Goal: Task Accomplishment & Management: Complete application form

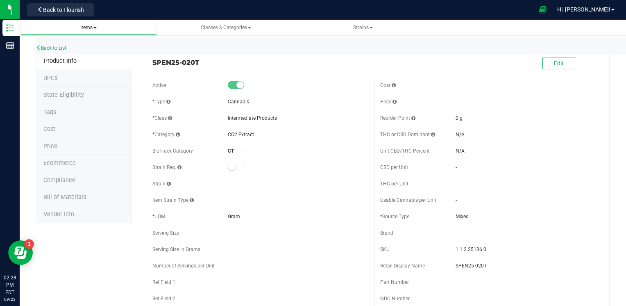
click at [95, 28] on span at bounding box center [94, 28] width 3 height 2
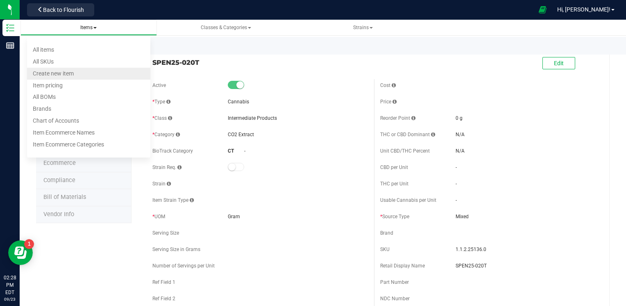
click at [66, 75] on span "Create new item" at bounding box center [53, 73] width 41 height 7
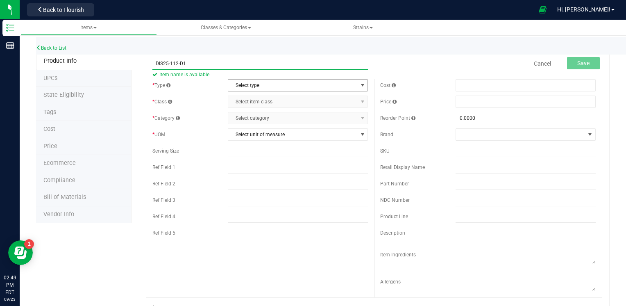
type input "DIS25-112-D1"
click at [246, 86] on span "Select type" at bounding box center [292, 85] width 129 height 11
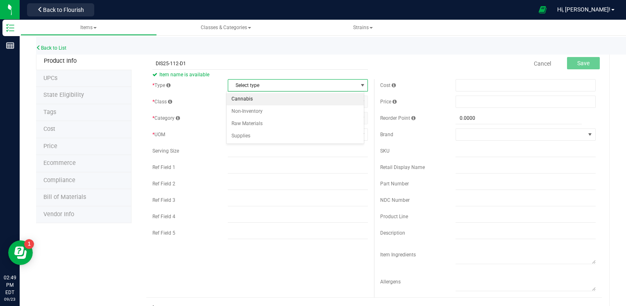
click at [244, 98] on li "Cannabis" at bounding box center [296, 99] width 138 height 12
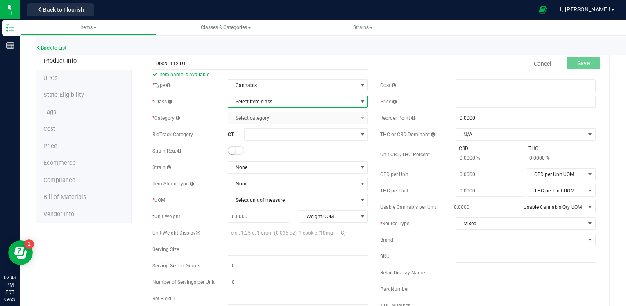
click at [242, 101] on span "Select item class" at bounding box center [292, 101] width 129 height 11
click at [243, 139] on li "Intermediate Products" at bounding box center [296, 140] width 138 height 12
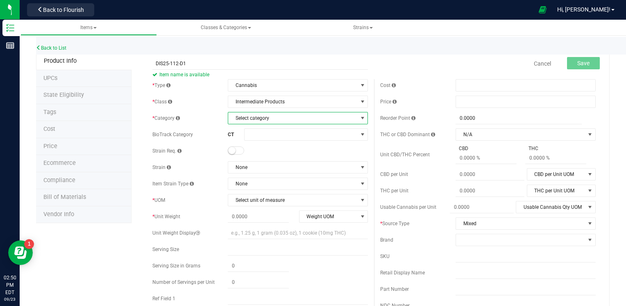
click at [266, 118] on span "Select category" at bounding box center [292, 117] width 129 height 11
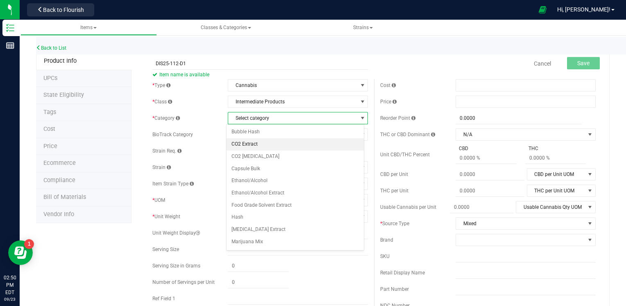
click at [257, 144] on li "CO2 Extract" at bounding box center [296, 144] width 138 height 12
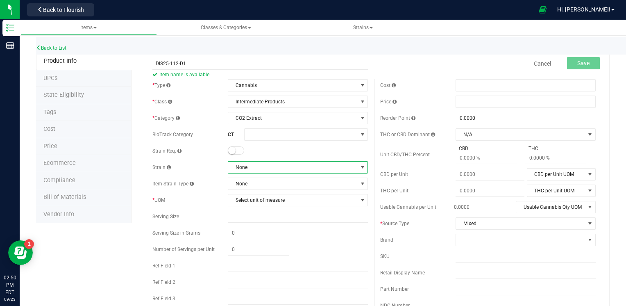
click at [259, 168] on span "None" at bounding box center [292, 167] width 129 height 11
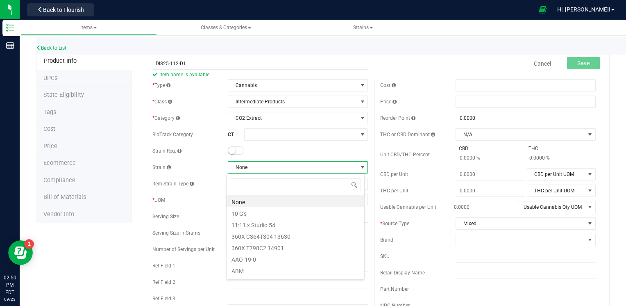
scroll to position [12, 138]
type input "MIX"
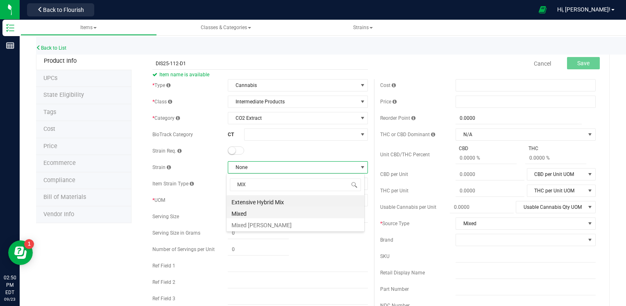
click at [249, 212] on li "Mixed" at bounding box center [296, 212] width 138 height 11
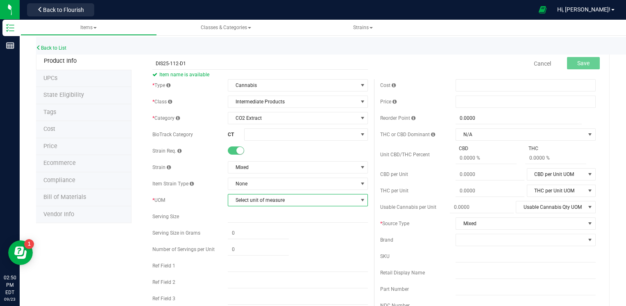
click at [269, 194] on span "Select unit of measure" at bounding box center [298, 200] width 140 height 12
click at [241, 86] on li "Gram" at bounding box center [296, 88] width 138 height 12
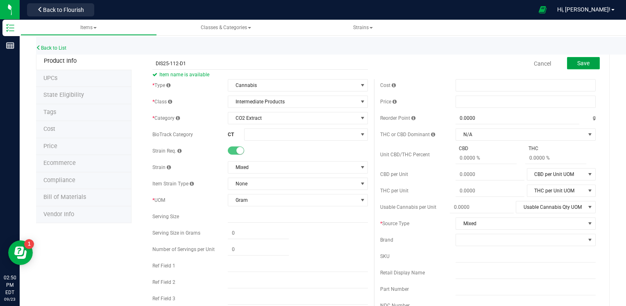
click at [578, 60] on span "Save" at bounding box center [584, 63] width 12 height 7
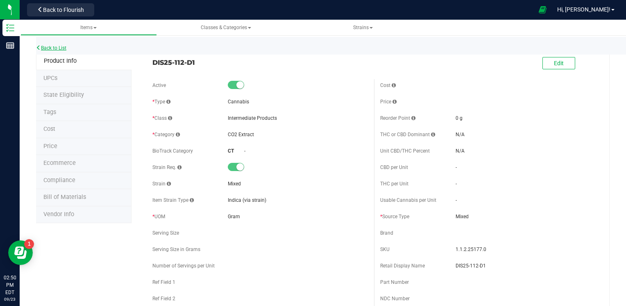
click at [58, 46] on link "Back to List" at bounding box center [51, 48] width 30 height 6
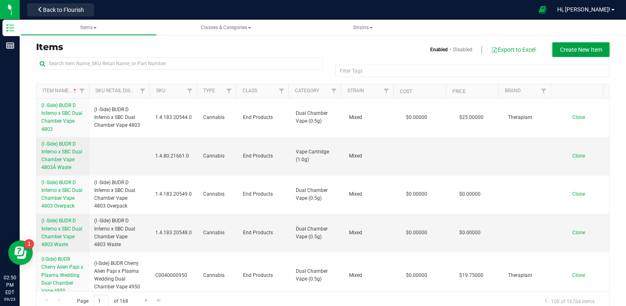
click at [584, 50] on span "Create New Item" at bounding box center [581, 49] width 42 height 7
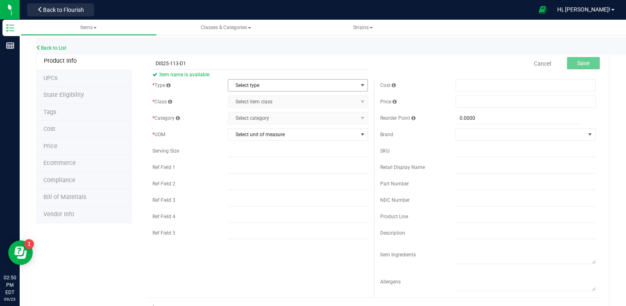
type input "DIS25-113-D1"
click at [338, 86] on span "Select type" at bounding box center [292, 85] width 129 height 11
click at [314, 98] on li "Cannabis" at bounding box center [296, 99] width 138 height 12
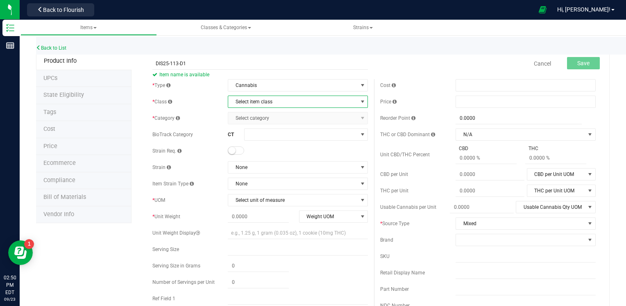
click at [314, 98] on span "Select item class" at bounding box center [292, 101] width 129 height 11
click at [275, 141] on li "Intermediate Products" at bounding box center [296, 140] width 138 height 12
click at [276, 114] on span "Select category" at bounding box center [292, 117] width 129 height 11
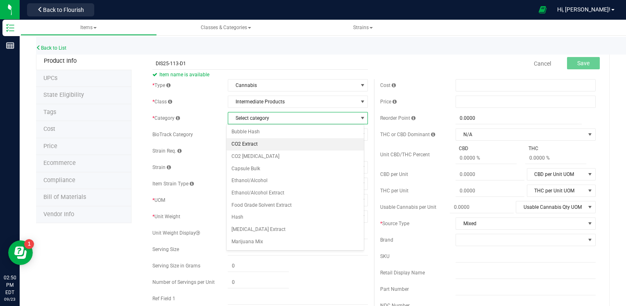
click at [253, 140] on li "CO2 Extract" at bounding box center [296, 144] width 138 height 12
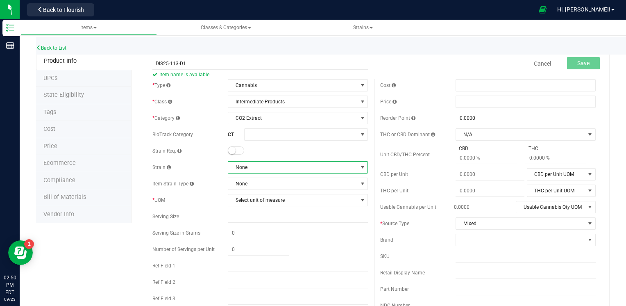
click at [253, 166] on span "None" at bounding box center [292, 167] width 129 height 11
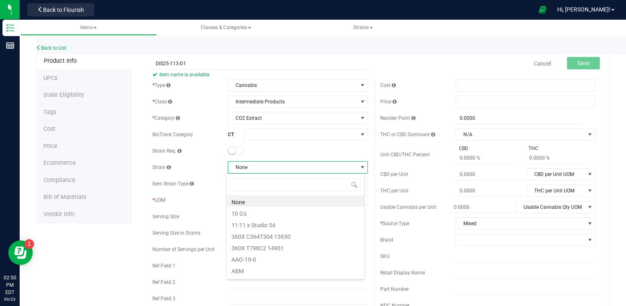
scroll to position [12, 138]
type input "MIX"
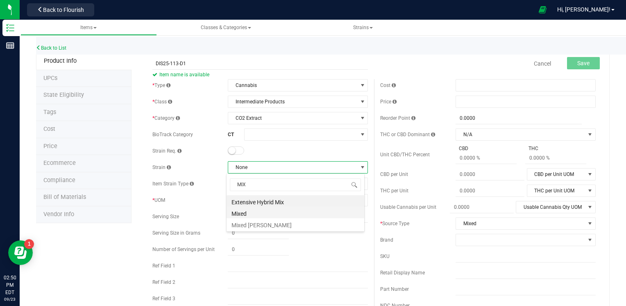
click at [241, 212] on li "Mixed" at bounding box center [296, 212] width 138 height 11
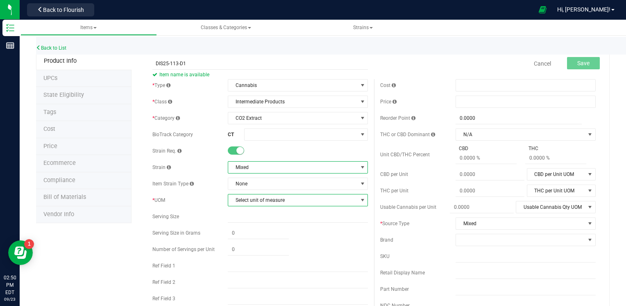
click at [255, 203] on span "Select unit of measure" at bounding box center [292, 199] width 129 height 11
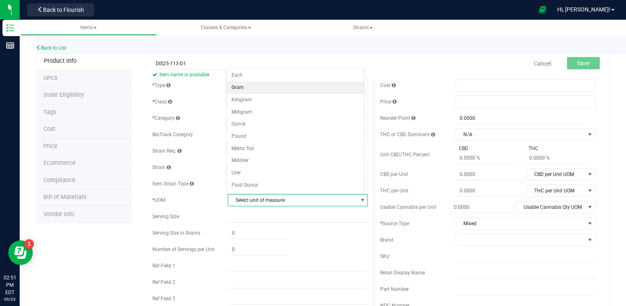
click at [238, 90] on li "Gram" at bounding box center [296, 88] width 138 height 12
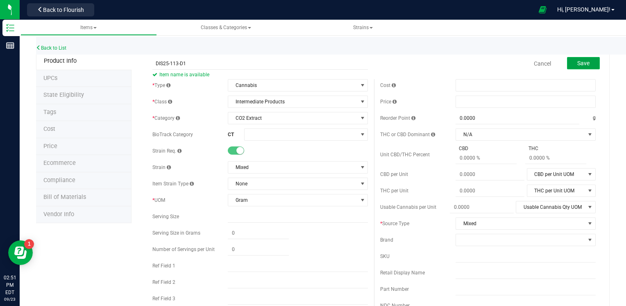
click at [578, 65] on span "Save" at bounding box center [584, 63] width 12 height 7
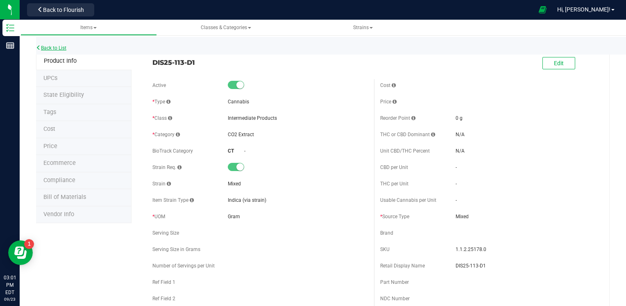
click at [62, 50] on link "Back to List" at bounding box center [51, 48] width 30 height 6
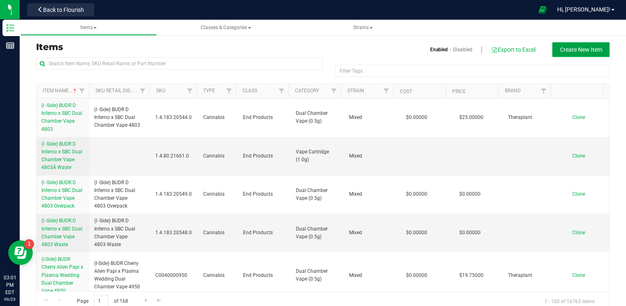
click at [566, 51] on span "Create New Item" at bounding box center [581, 49] width 42 height 7
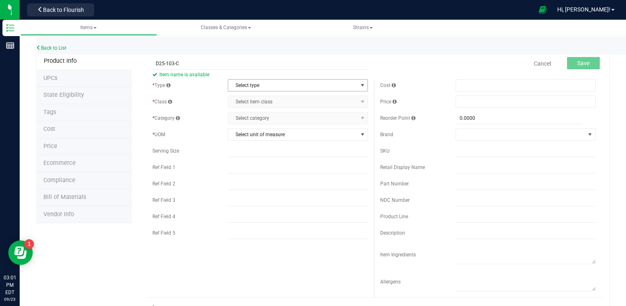
type input "D25-103-C"
click at [249, 86] on span "Select type" at bounding box center [292, 85] width 129 height 11
click at [239, 104] on li "Cannabis" at bounding box center [296, 99] width 138 height 12
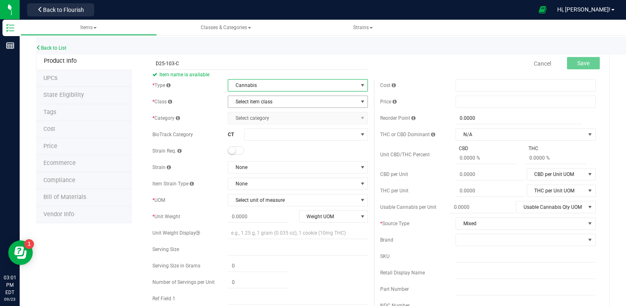
click at [239, 104] on span "Select item class" at bounding box center [292, 101] width 129 height 11
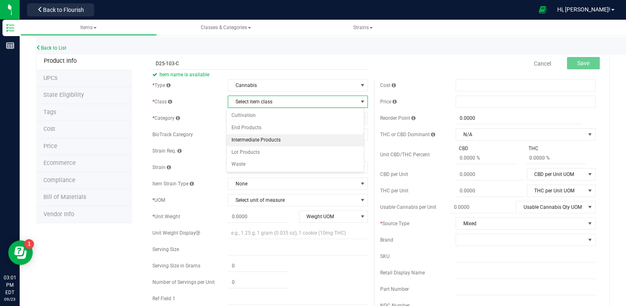
click at [245, 141] on li "Intermediate Products" at bounding box center [296, 140] width 138 height 12
click at [245, 116] on span "Select category" at bounding box center [292, 117] width 129 height 11
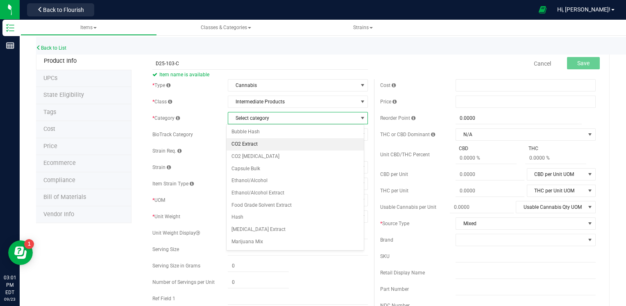
click at [243, 143] on li "CO2 Extract" at bounding box center [296, 144] width 138 height 12
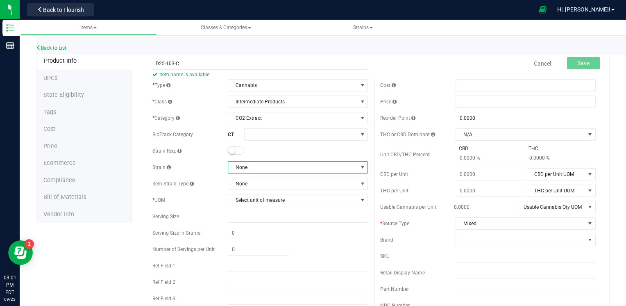
click at [244, 165] on span "None" at bounding box center [292, 167] width 129 height 11
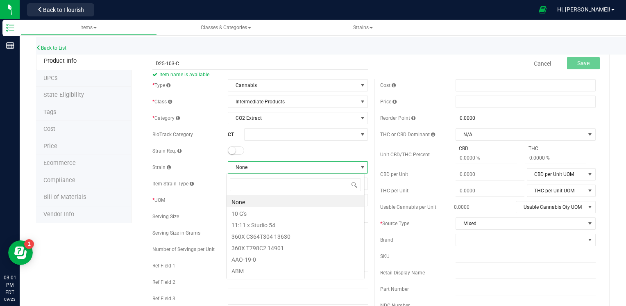
scroll to position [12, 138]
type input "MIX"
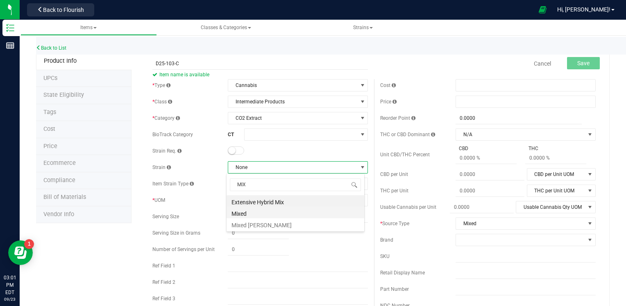
click at [237, 215] on li "Mixed" at bounding box center [296, 212] width 138 height 11
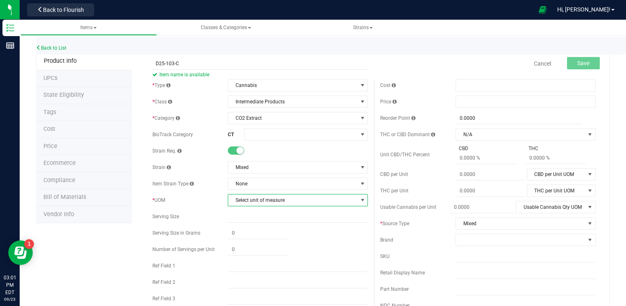
click at [247, 199] on span "Select unit of measure" at bounding box center [292, 199] width 129 height 11
click at [240, 88] on li "Gram" at bounding box center [296, 88] width 138 height 12
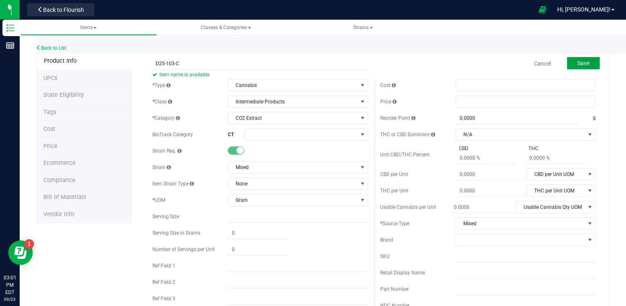
click at [578, 63] on span "Save" at bounding box center [584, 63] width 12 height 7
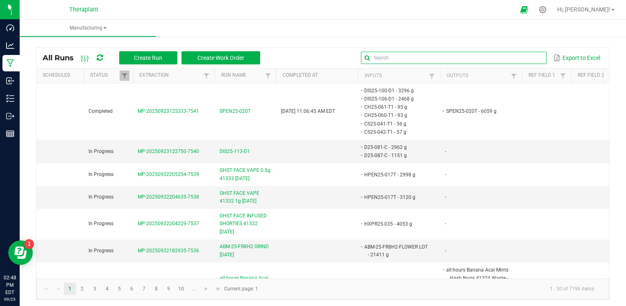
click at [526, 57] on input "text" at bounding box center [453, 58] width 185 height 12
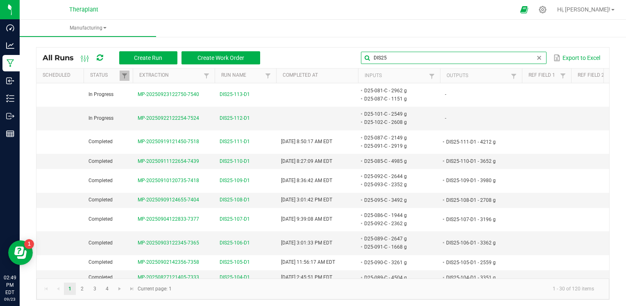
type input "DIS25"
click at [239, 116] on span "DIS25-112-D1" at bounding box center [235, 118] width 30 height 8
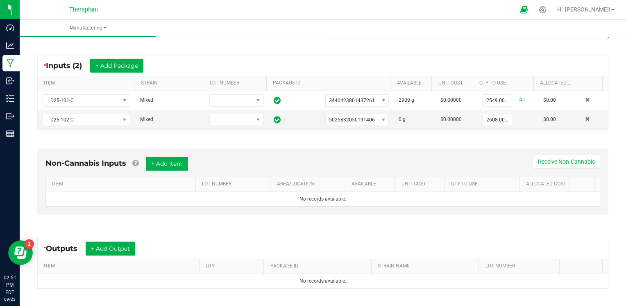
scroll to position [167, 0]
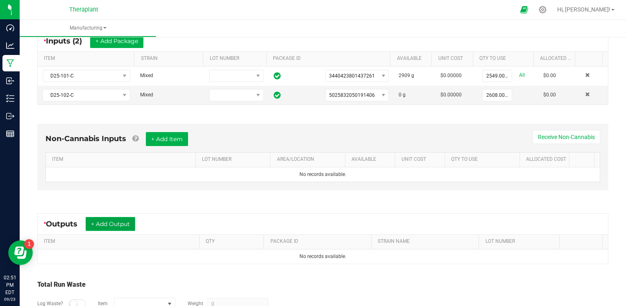
click at [114, 219] on button "+ Add Output" at bounding box center [111, 224] width 50 height 14
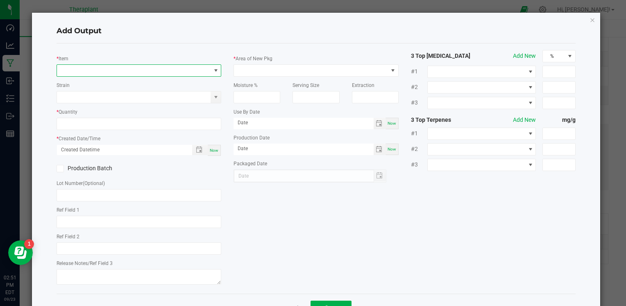
click at [185, 71] on span "NO DATA FOUND" at bounding box center [134, 70] width 154 height 11
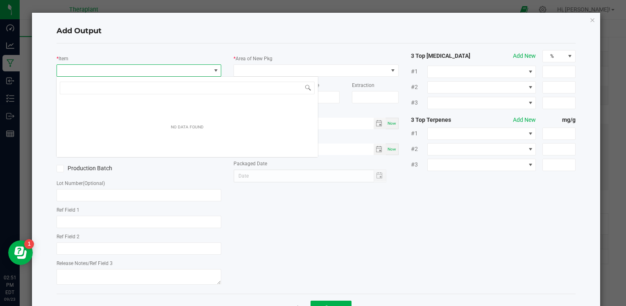
scroll to position [12, 163]
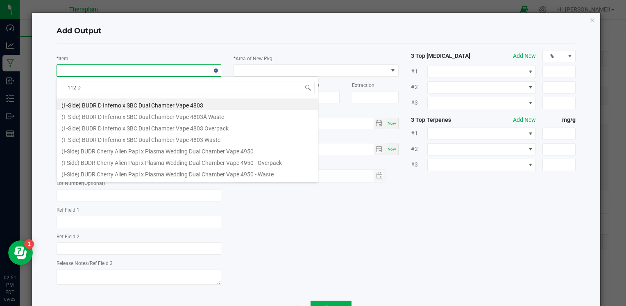
type input "112-D1"
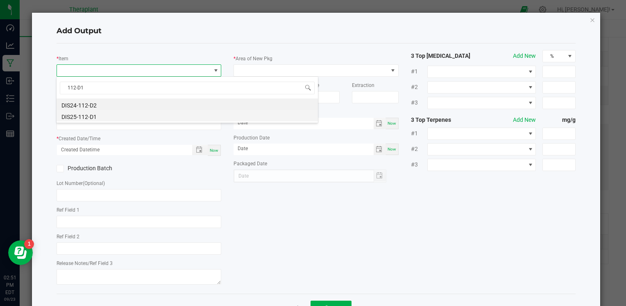
click at [121, 115] on li "DIS25-112-D1" at bounding box center [188, 115] width 262 height 11
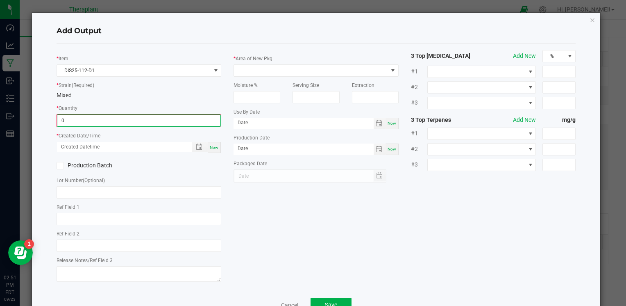
click at [121, 115] on input "0" at bounding box center [138, 120] width 163 height 11
type input "4054.0000 g"
click at [210, 146] on span "Now" at bounding box center [214, 146] width 9 height 5
type input "09/23/2025 2:51 PM"
type input "[DATE]"
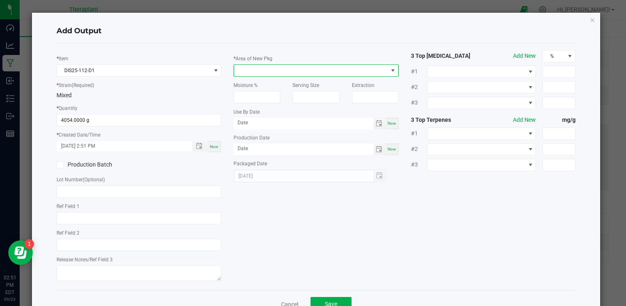
click at [283, 66] on span at bounding box center [311, 70] width 154 height 11
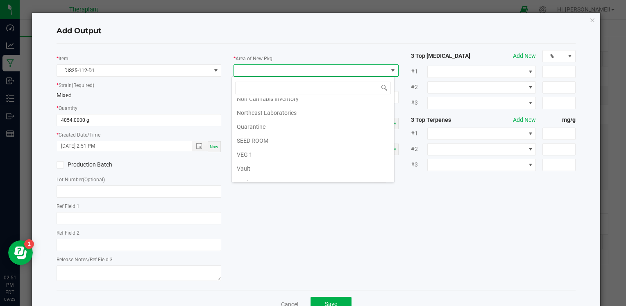
scroll to position [129, 0]
click at [256, 168] on li "Vault 2" at bounding box center [313, 172] width 162 height 14
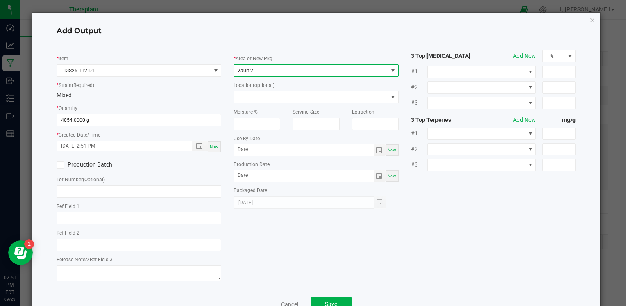
scroll to position [25, 0]
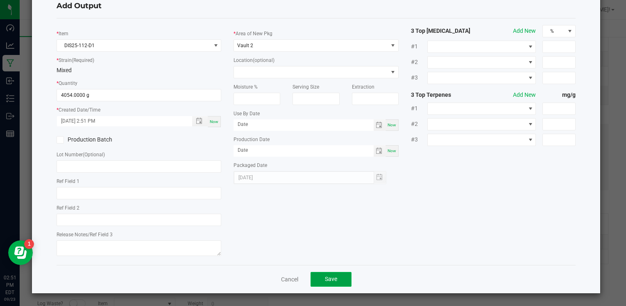
click at [325, 278] on span "Save" at bounding box center [331, 278] width 12 height 7
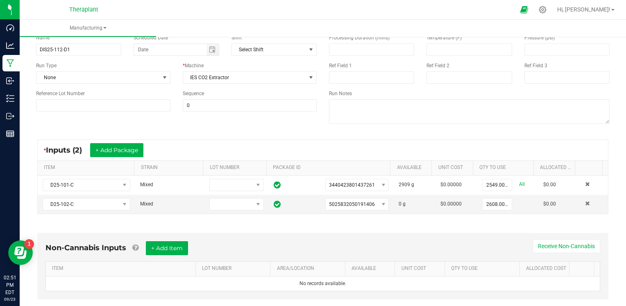
scroll to position [0, 0]
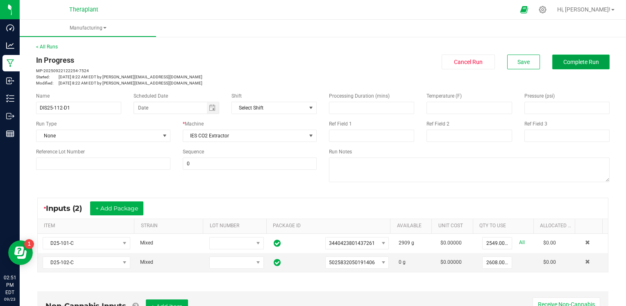
click at [580, 61] on span "Complete Run" at bounding box center [582, 62] width 36 height 7
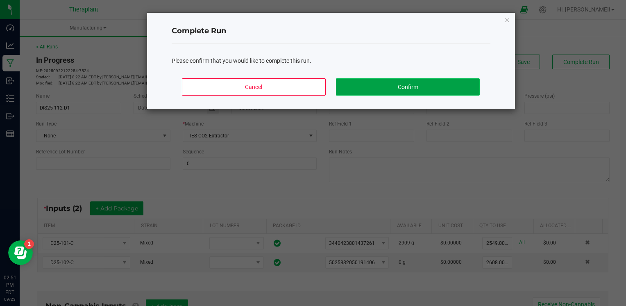
click at [428, 87] on button "Confirm" at bounding box center [407, 86] width 143 height 17
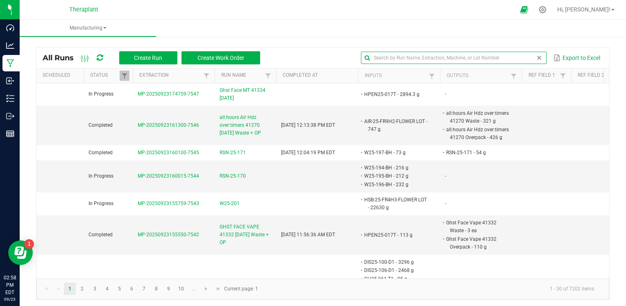
click at [514, 59] on input "text" at bounding box center [453, 58] width 185 height 12
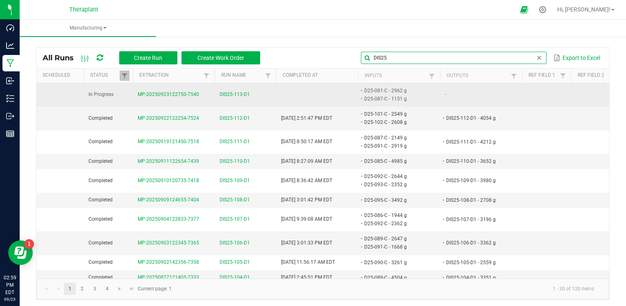
type input "DIS25"
click at [231, 93] on span "DIS25-113-D1" at bounding box center [235, 95] width 30 height 8
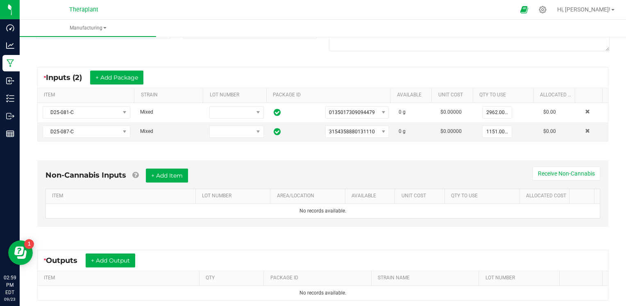
scroll to position [130, 0]
click at [106, 264] on button "+ Add Output" at bounding box center [111, 261] width 50 height 14
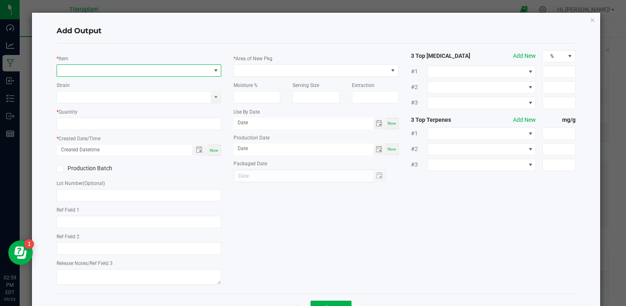
click at [192, 68] on span "NO DATA FOUND" at bounding box center [134, 70] width 154 height 11
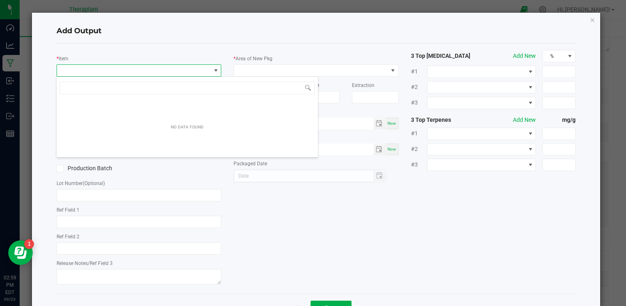
scroll to position [12, 163]
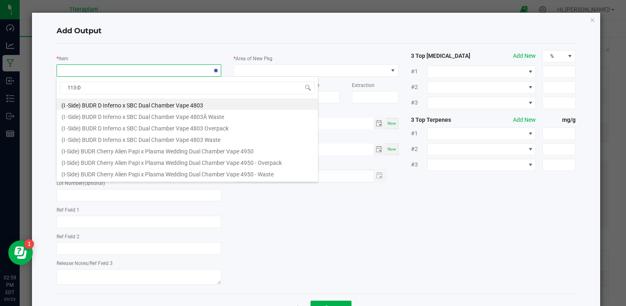
type input "113-D1"
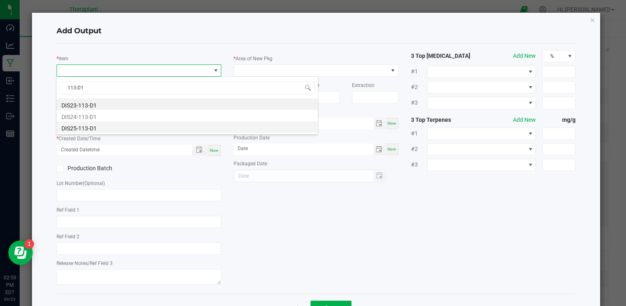
click at [114, 124] on li "DIS25-113-D1" at bounding box center [188, 126] width 262 height 11
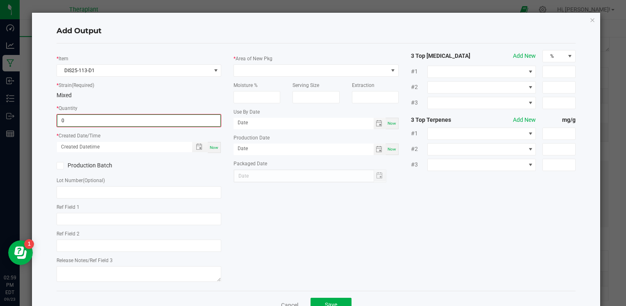
click at [114, 124] on input "0" at bounding box center [138, 120] width 163 height 11
type input "3354.0000 g"
click at [210, 145] on span "Now" at bounding box center [214, 146] width 9 height 5
type input "09/23/2025 2:59 PM"
type input "[DATE]"
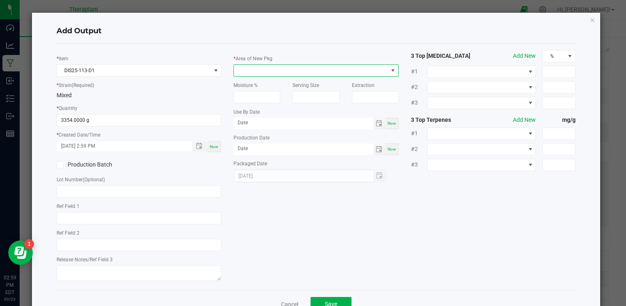
click at [266, 71] on span at bounding box center [311, 70] width 154 height 11
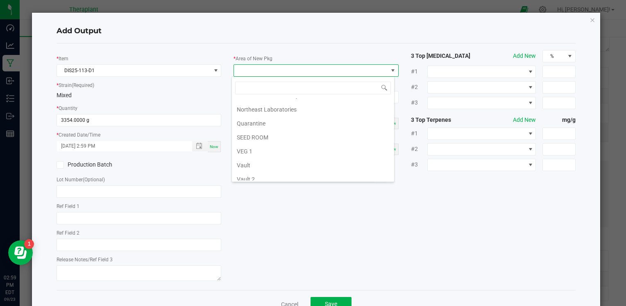
scroll to position [122, 0]
click at [245, 172] on li "Vault 2" at bounding box center [313, 178] width 162 height 14
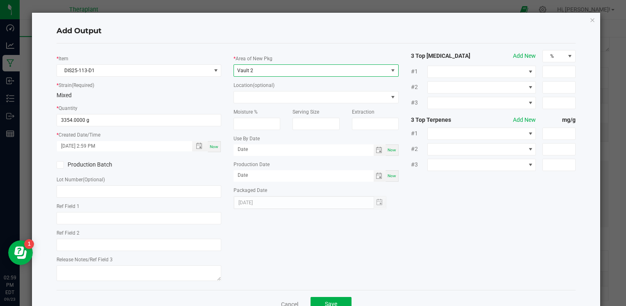
scroll to position [25, 0]
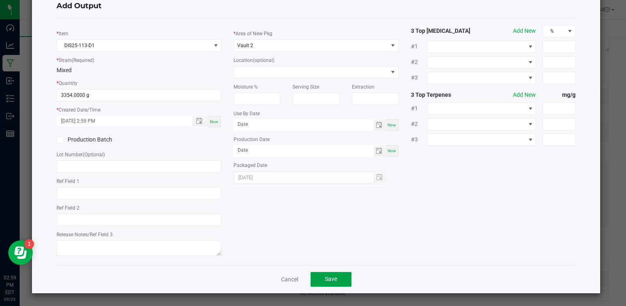
click at [330, 277] on span "Save" at bounding box center [331, 278] width 12 height 7
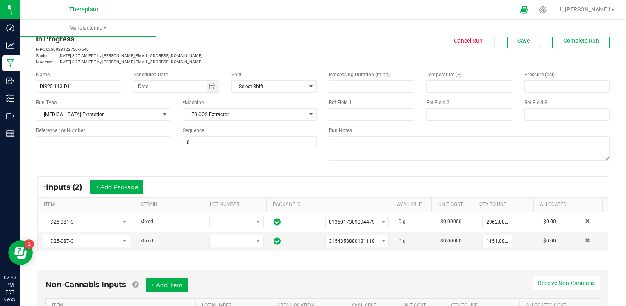
scroll to position [0, 0]
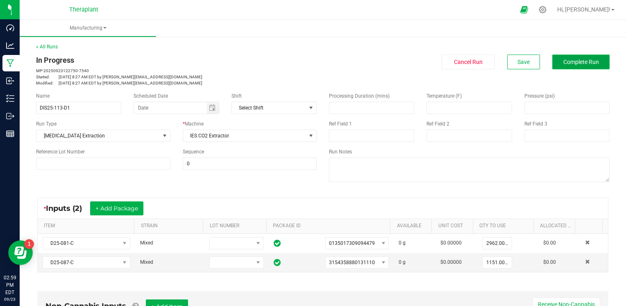
click at [582, 63] on span "Complete Run" at bounding box center [582, 62] width 36 height 7
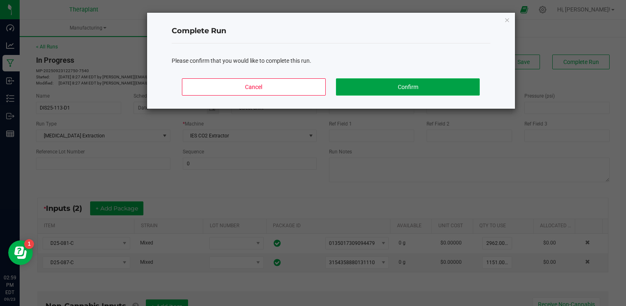
click at [466, 86] on button "Confirm" at bounding box center [407, 86] width 143 height 17
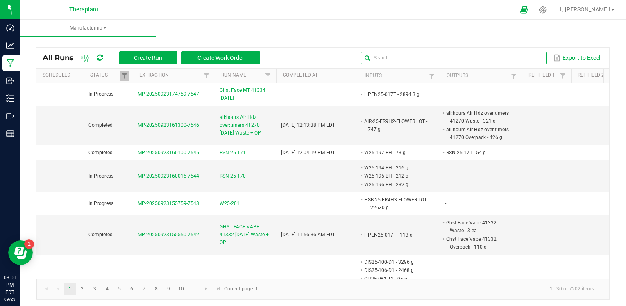
click at [522, 58] on input "text" at bounding box center [453, 58] width 185 height 12
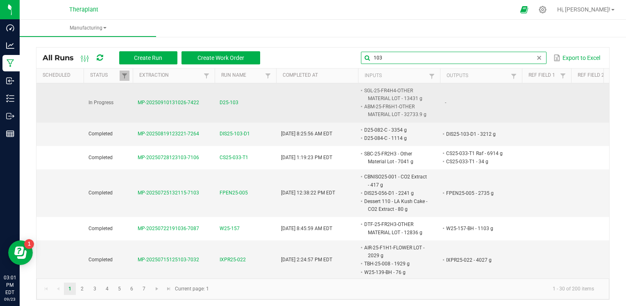
type input "103"
click at [231, 104] on span "D25-103" at bounding box center [229, 103] width 19 height 8
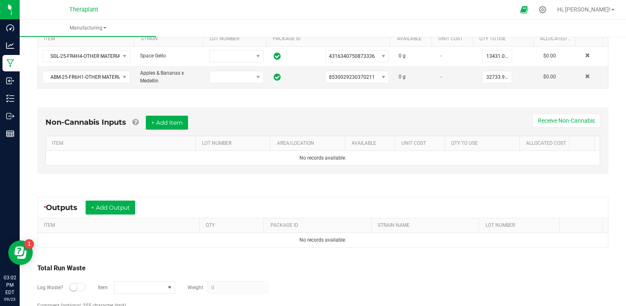
scroll to position [192, 0]
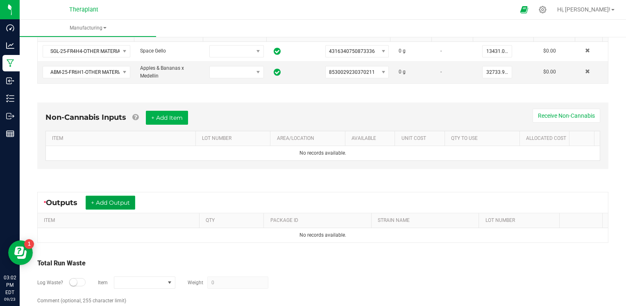
click at [120, 198] on button "+ Add Output" at bounding box center [111, 203] width 50 height 14
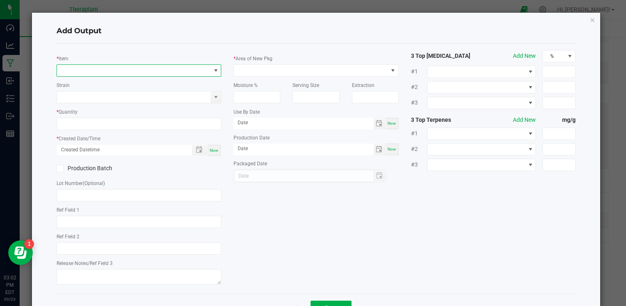
click at [98, 68] on span "NO DATA FOUND" at bounding box center [134, 70] width 154 height 11
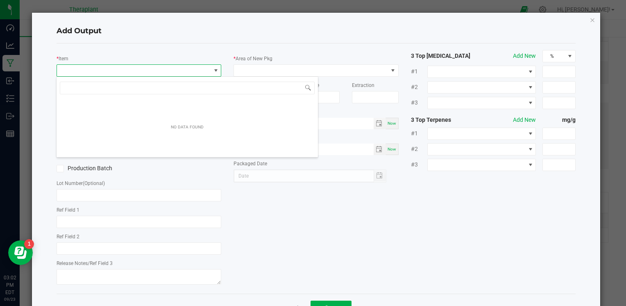
scroll to position [12, 163]
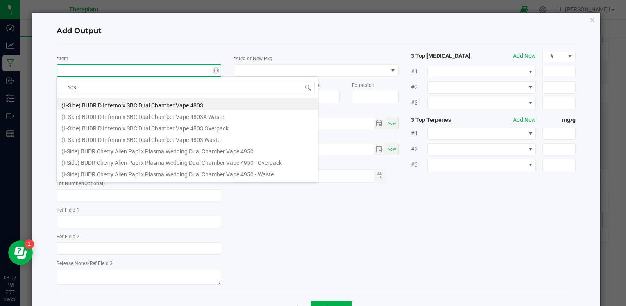
type input "103-C"
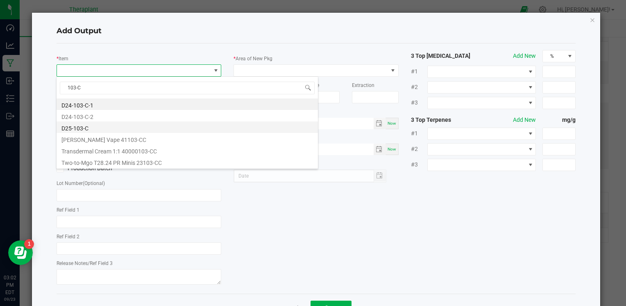
click at [72, 128] on li "D25-103-C" at bounding box center [188, 126] width 262 height 11
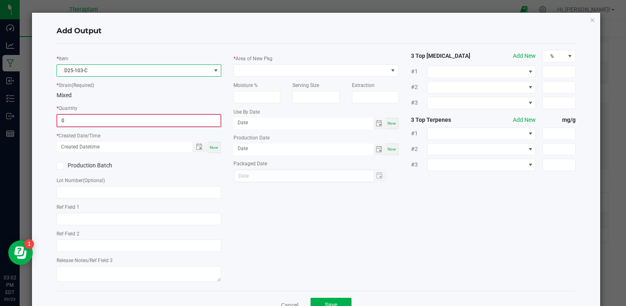
click at [87, 118] on input "0" at bounding box center [138, 120] width 163 height 11
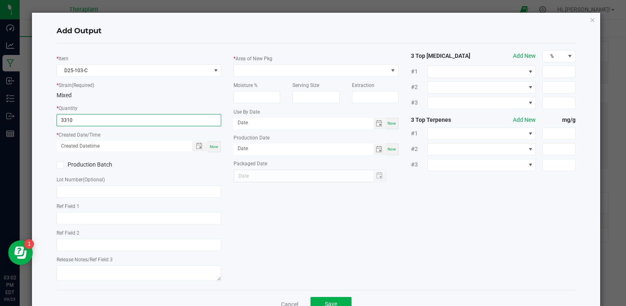
type input "3310.0000 g"
click at [211, 148] on span "Now" at bounding box center [214, 146] width 9 height 5
type input "09/23/2025 3:02 PM"
type input "[DATE]"
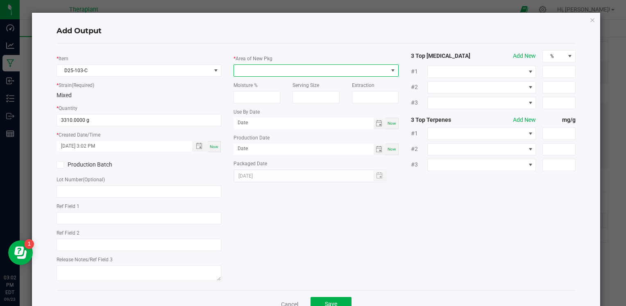
click at [295, 72] on span at bounding box center [311, 70] width 154 height 11
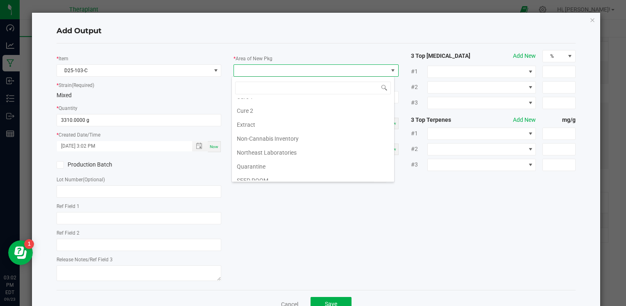
scroll to position [152, 0]
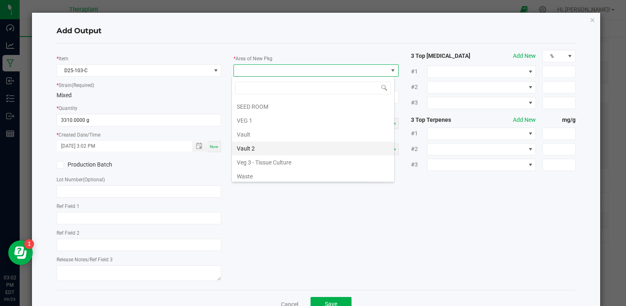
click at [258, 149] on li "Vault 2" at bounding box center [313, 148] width 162 height 14
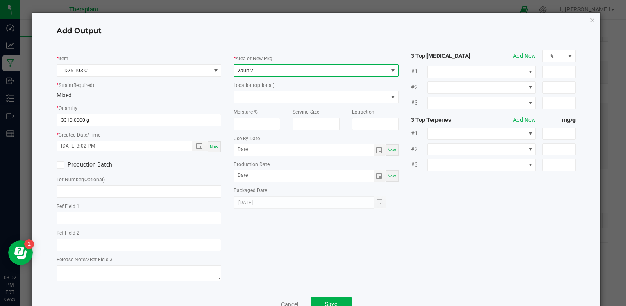
scroll to position [25, 0]
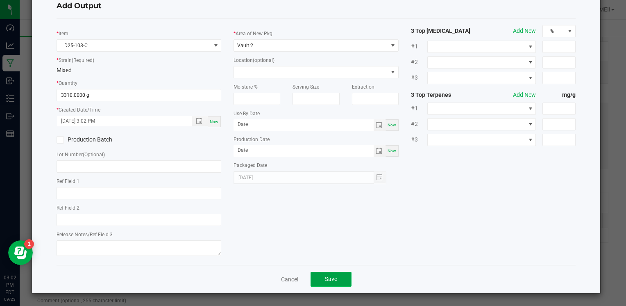
click at [337, 280] on button "Save" at bounding box center [331, 279] width 41 height 15
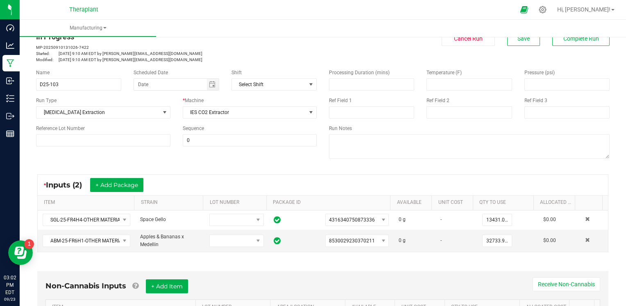
scroll to position [0, 0]
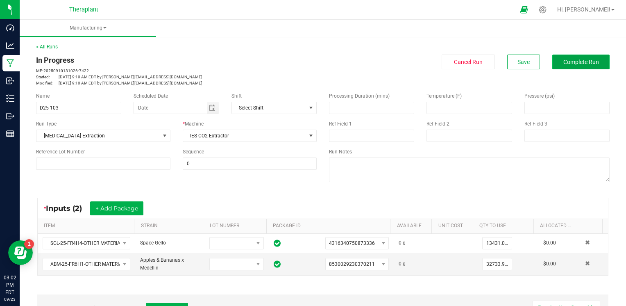
click at [568, 65] on span "Complete Run" at bounding box center [582, 62] width 36 height 7
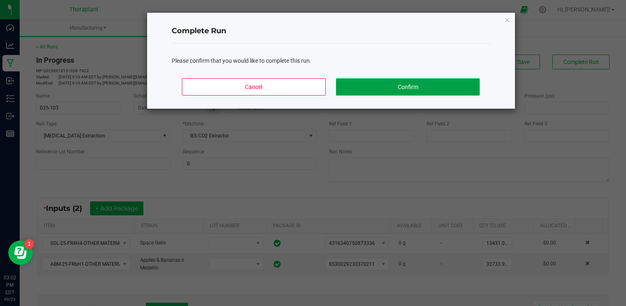
click at [437, 78] on button "Confirm" at bounding box center [407, 86] width 143 height 17
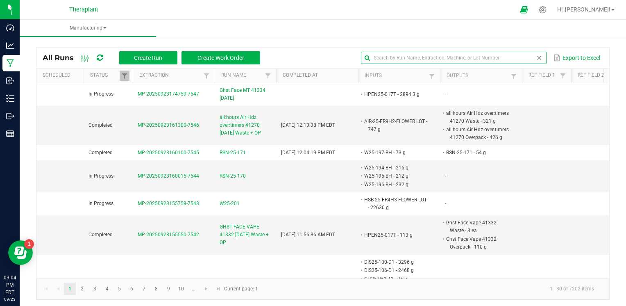
click at [524, 55] on input "text" at bounding box center [453, 58] width 185 height 12
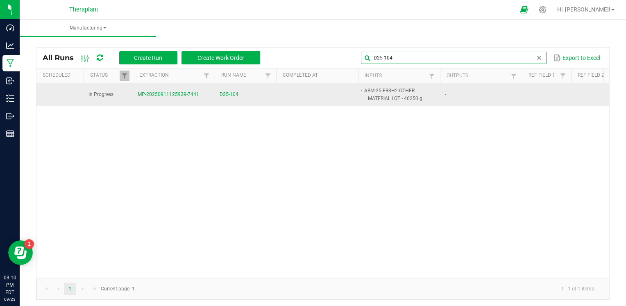
type input "D25-104"
click at [230, 96] on span "D25-104" at bounding box center [229, 95] width 19 height 8
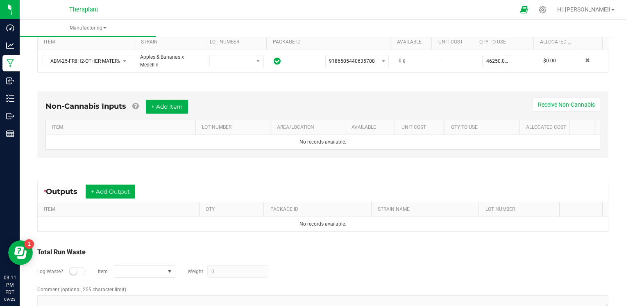
scroll to position [184, 0]
click at [112, 189] on button "+ Add Output" at bounding box center [111, 191] width 50 height 14
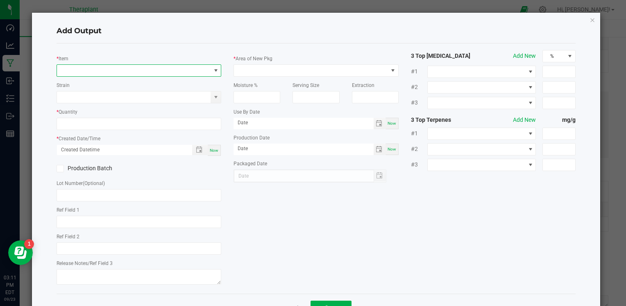
click at [95, 73] on span "NO DATA FOUND" at bounding box center [134, 70] width 154 height 11
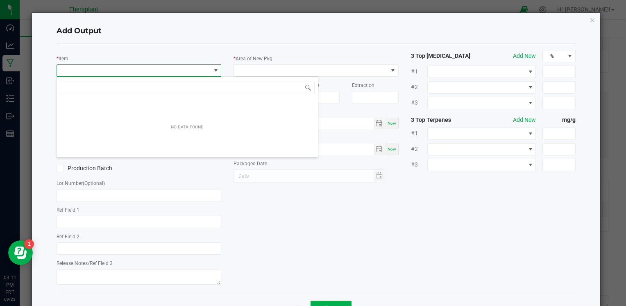
scroll to position [12, 163]
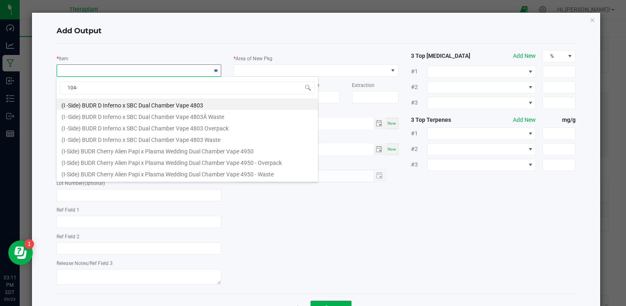
type input "104-C"
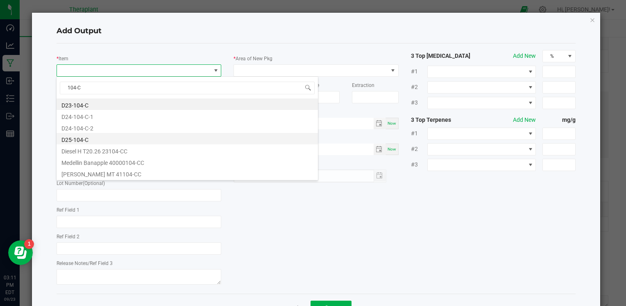
click at [79, 139] on li "D25-104-C" at bounding box center [188, 138] width 262 height 11
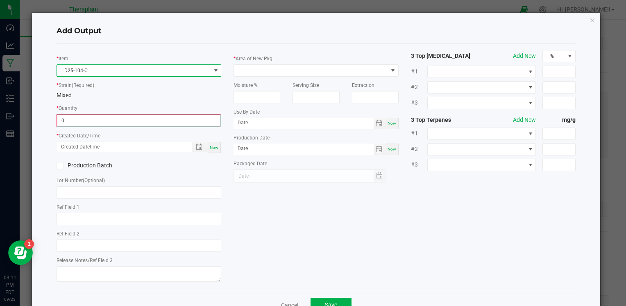
click at [82, 122] on input "0" at bounding box center [138, 120] width 163 height 11
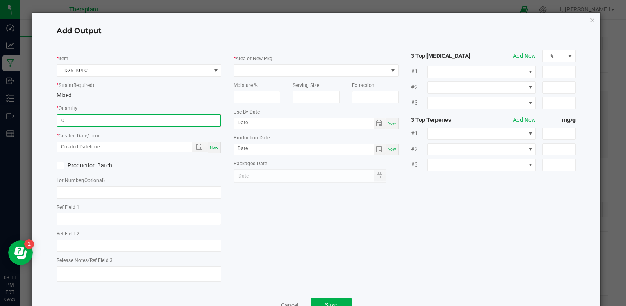
click at [82, 122] on input "0" at bounding box center [138, 120] width 163 height 11
type input "3310.0000 g"
click at [209, 150] on div "Now" at bounding box center [214, 146] width 13 height 11
type input "09/23/2025 3:12 PM"
type input "[DATE]"
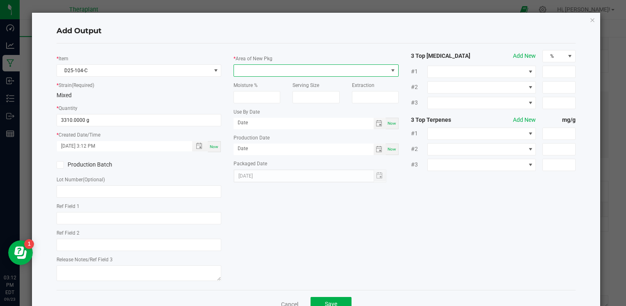
click at [284, 72] on span at bounding box center [311, 70] width 154 height 11
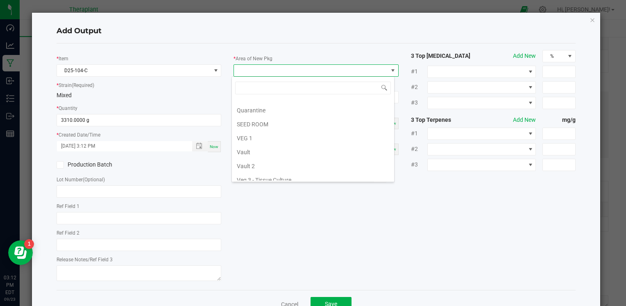
scroll to position [152, 0]
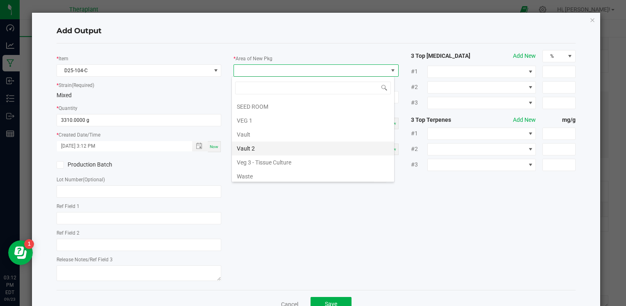
click at [259, 145] on li "Vault 2" at bounding box center [313, 148] width 162 height 14
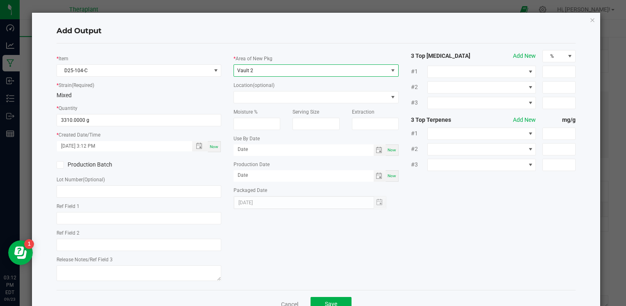
scroll to position [25, 0]
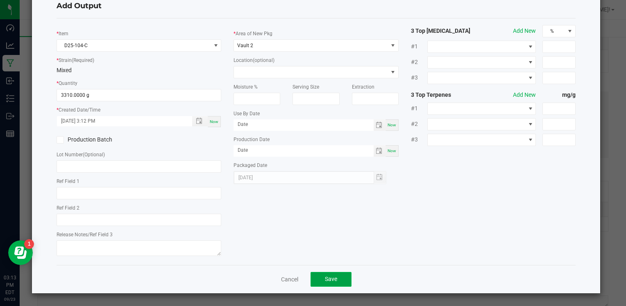
click at [328, 279] on span "Save" at bounding box center [331, 278] width 12 height 7
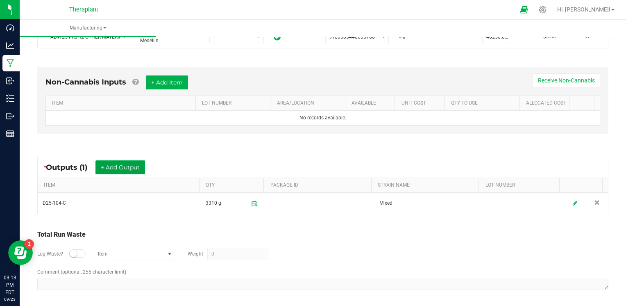
scroll to position [0, 0]
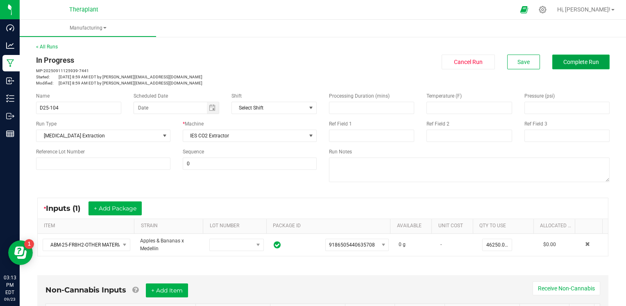
click at [562, 68] on button "Complete Run" at bounding box center [581, 62] width 57 height 15
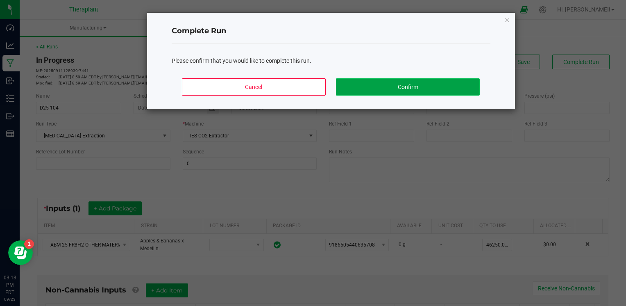
click at [467, 87] on button "Confirm" at bounding box center [407, 86] width 143 height 17
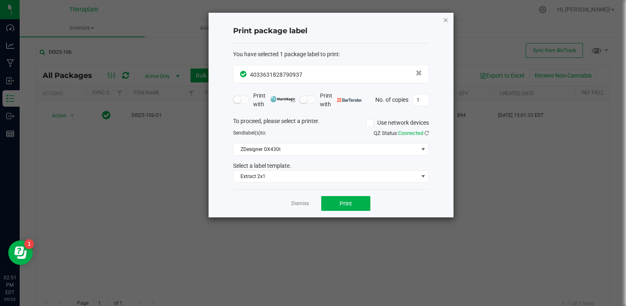
click at [447, 18] on icon "button" at bounding box center [446, 20] width 6 height 10
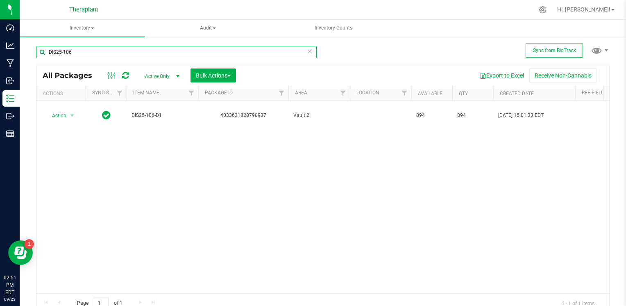
click at [93, 50] on input "DIS25-106" at bounding box center [176, 52] width 281 height 12
type input "D"
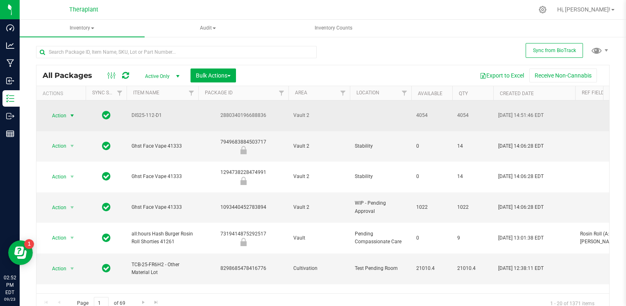
click at [66, 110] on span "Action" at bounding box center [56, 115] width 22 height 11
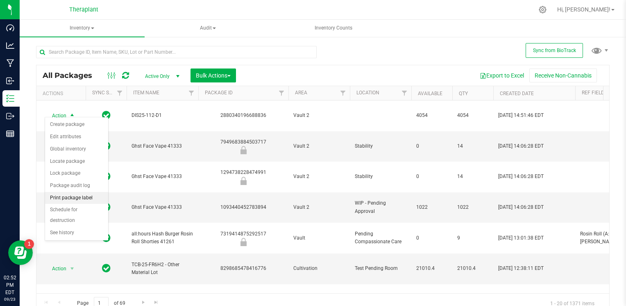
click at [75, 200] on li "Print package label" at bounding box center [76, 198] width 63 height 12
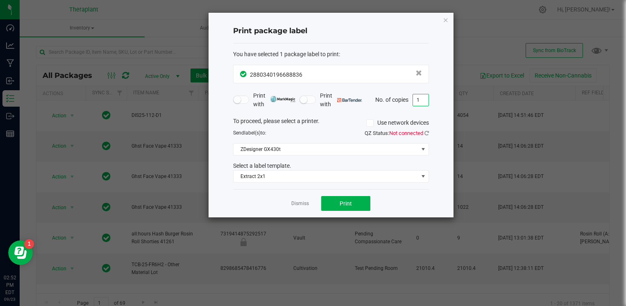
click at [419, 99] on input "1" at bounding box center [421, 99] width 16 height 11
type input "2"
click at [350, 200] on span "Print" at bounding box center [346, 203] width 12 height 7
click at [298, 208] on div "Dismiss Print" at bounding box center [331, 203] width 196 height 28
click at [298, 204] on link "Dismiss" at bounding box center [300, 203] width 18 height 7
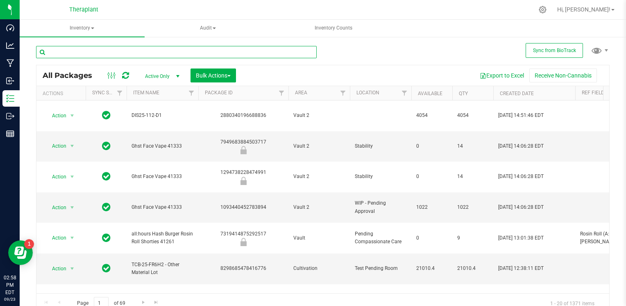
click at [161, 48] on input "text" at bounding box center [176, 52] width 281 height 12
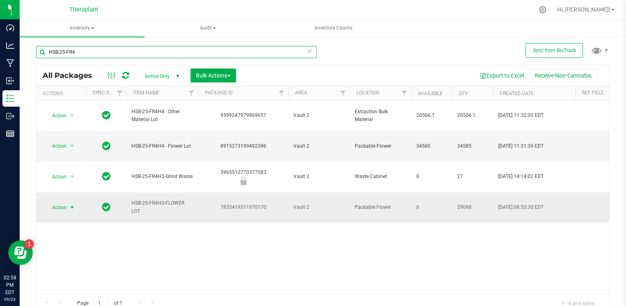
type input "HSB-25-FR4"
click at [64, 202] on span "Action" at bounding box center [56, 207] width 22 height 11
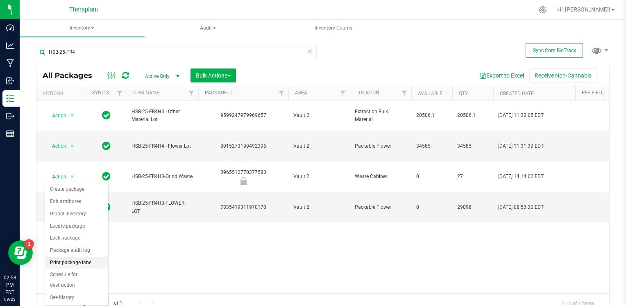
click at [62, 264] on li "Print package label" at bounding box center [76, 263] width 63 height 12
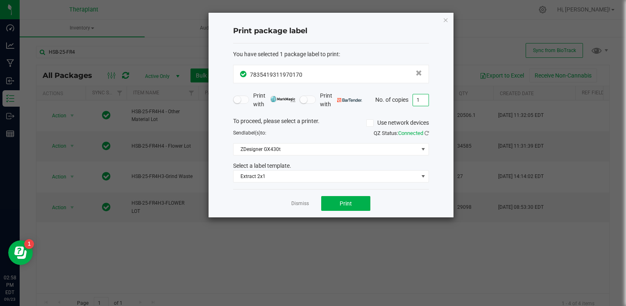
click at [419, 94] on input "1" at bounding box center [421, 99] width 16 height 11
type input "14"
click at [354, 207] on button "Print" at bounding box center [345, 203] width 49 height 15
click at [445, 19] on icon "button" at bounding box center [446, 20] width 6 height 10
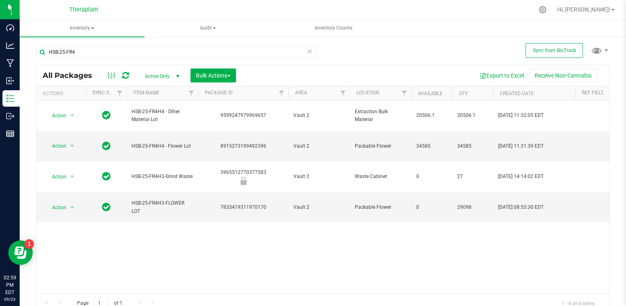
click at [307, 52] on icon at bounding box center [310, 51] width 6 height 10
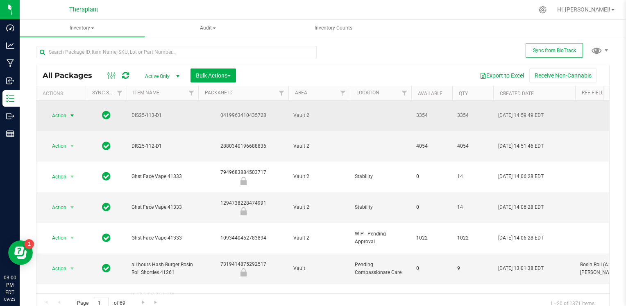
click at [64, 110] on span "Action" at bounding box center [56, 115] width 22 height 11
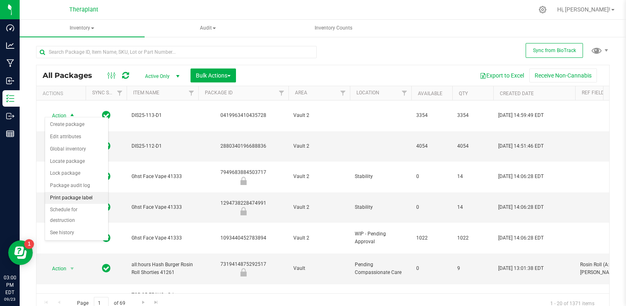
click at [68, 197] on li "Print package label" at bounding box center [76, 198] width 63 height 12
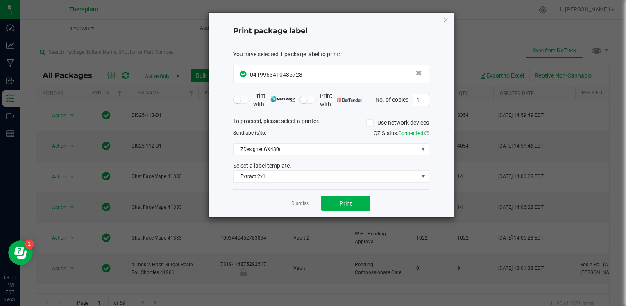
click at [422, 99] on input "1" at bounding box center [421, 99] width 16 height 11
type input "2"
click at [357, 202] on button "Print" at bounding box center [345, 203] width 49 height 15
click at [447, 19] on icon "button" at bounding box center [446, 20] width 6 height 10
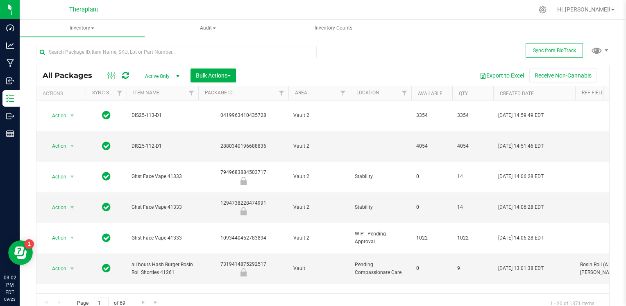
click at [123, 76] on icon at bounding box center [125, 75] width 7 height 8
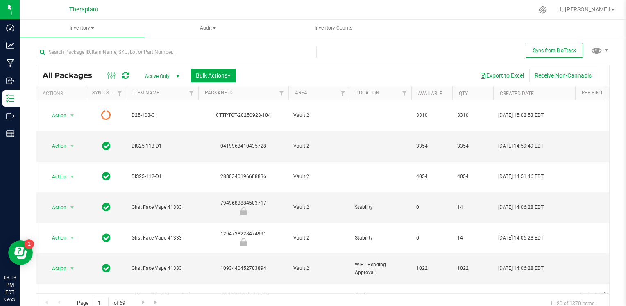
click at [125, 76] on icon at bounding box center [125, 75] width 7 height 8
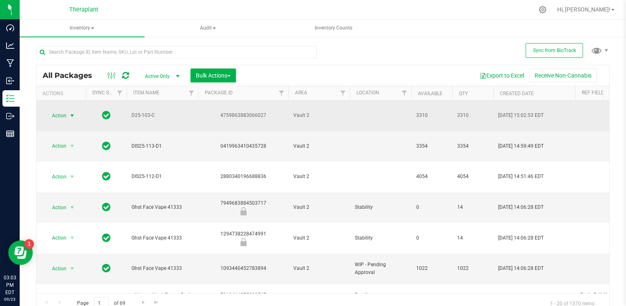
click at [64, 110] on span "Action" at bounding box center [56, 115] width 22 height 11
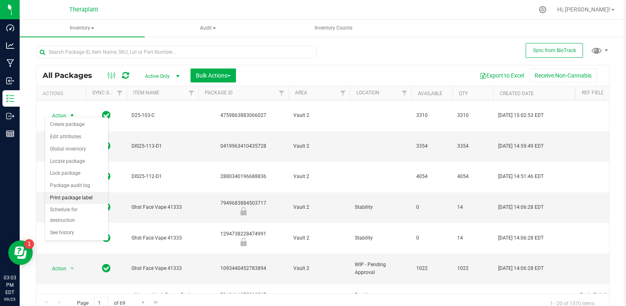
click at [65, 200] on li "Print package label" at bounding box center [76, 198] width 63 height 12
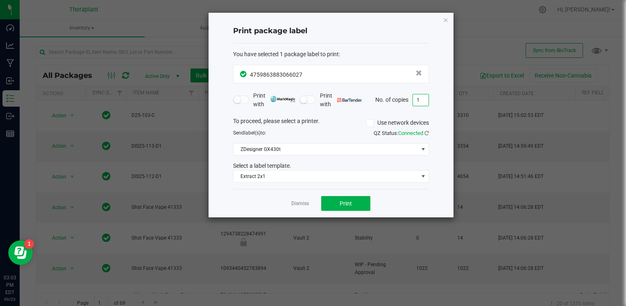
click at [421, 98] on input "1" at bounding box center [421, 99] width 16 height 11
type input "2"
click at [349, 200] on span "Print" at bounding box center [346, 203] width 12 height 7
click at [445, 19] on icon "button" at bounding box center [446, 20] width 6 height 10
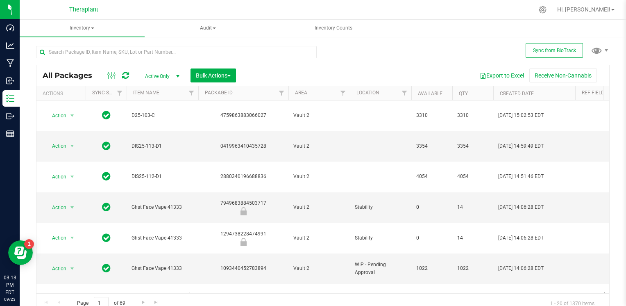
click at [126, 77] on icon at bounding box center [125, 75] width 7 height 8
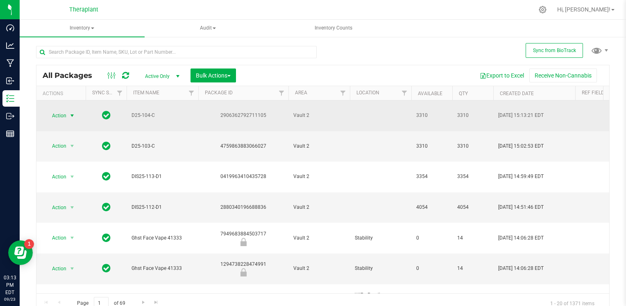
click at [59, 111] on span "Action" at bounding box center [56, 115] width 22 height 11
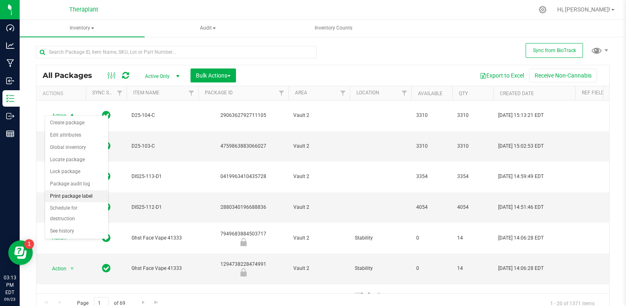
click at [62, 194] on li "Print package label" at bounding box center [76, 196] width 63 height 12
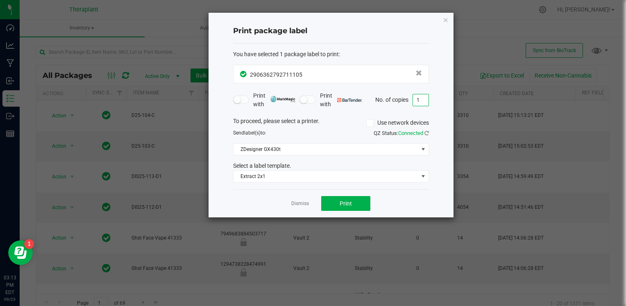
click at [426, 99] on input "1" at bounding box center [421, 99] width 16 height 11
type input "2"
click at [344, 201] on span "Print" at bounding box center [346, 203] width 12 height 7
click at [444, 20] on icon "button" at bounding box center [446, 20] width 6 height 10
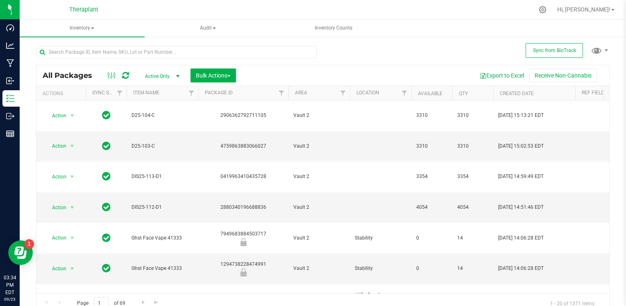
click at [444, 20] on ul "Inventory All packages All inventory Waste log Create inventory Audit Inventory…" at bounding box center [333, 29] width 626 height 18
click at [125, 78] on icon at bounding box center [125, 75] width 7 height 8
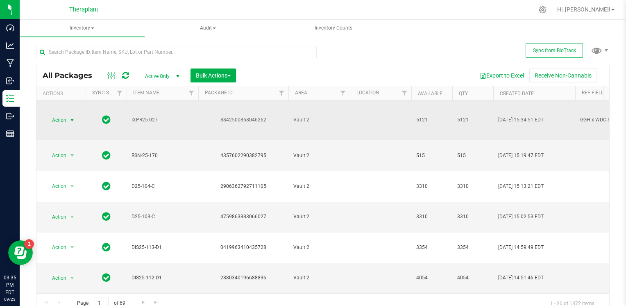
click at [65, 118] on span "Action" at bounding box center [56, 119] width 22 height 11
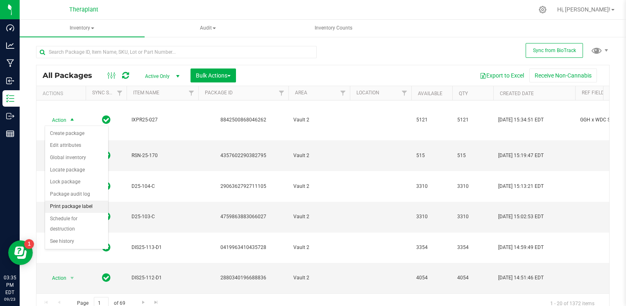
click at [75, 203] on li "Print package label" at bounding box center [76, 206] width 63 height 12
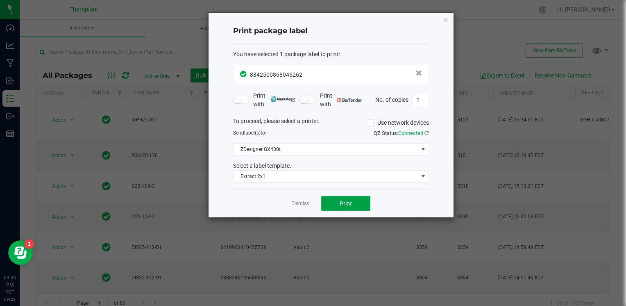
click at [344, 202] on span "Print" at bounding box center [346, 203] width 12 height 7
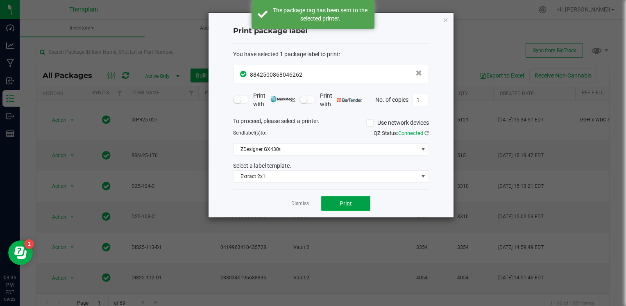
click at [344, 202] on span "Print" at bounding box center [346, 203] width 12 height 7
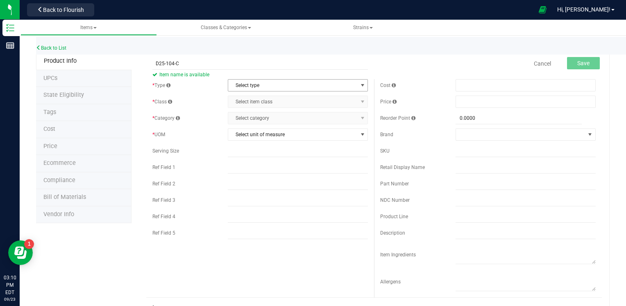
type input "D25-104-C"
click at [249, 88] on span "Select type" at bounding box center [292, 85] width 129 height 11
click at [246, 98] on li "Cannabis" at bounding box center [296, 99] width 138 height 12
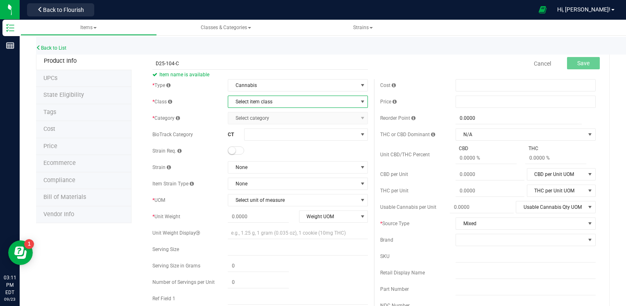
click at [246, 102] on span "Select item class" at bounding box center [292, 101] width 129 height 11
click at [239, 138] on li "Intermediate Products" at bounding box center [296, 140] width 138 height 12
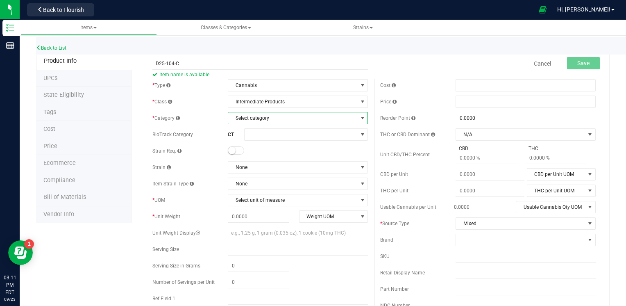
click at [246, 121] on span "Select category" at bounding box center [292, 117] width 129 height 11
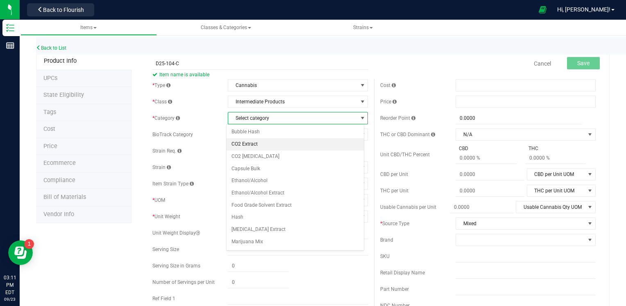
click at [244, 146] on li "CO2 Extract" at bounding box center [296, 144] width 138 height 12
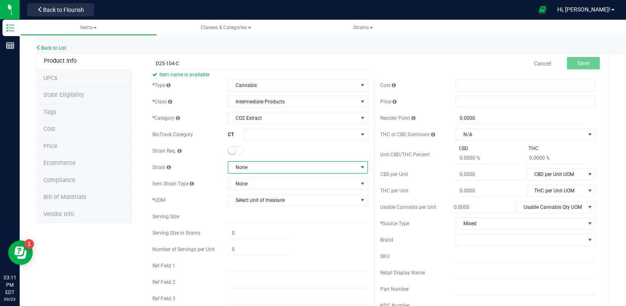
click at [250, 165] on span "None" at bounding box center [292, 167] width 129 height 11
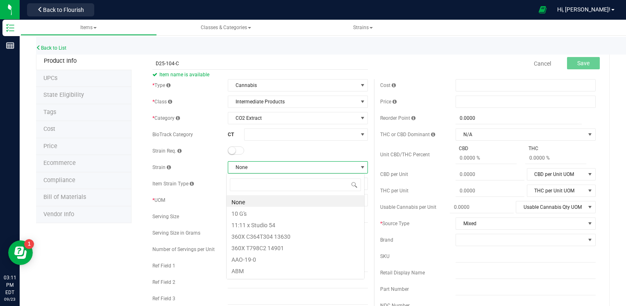
scroll to position [12, 138]
type input "MIX"
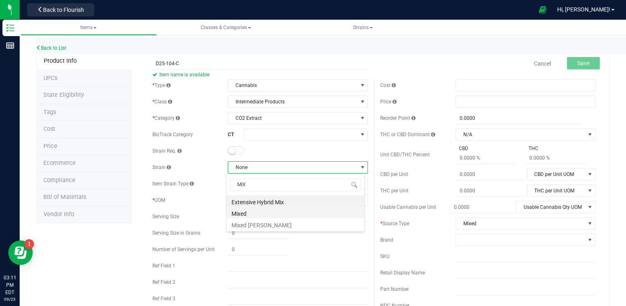
click at [240, 217] on li "Mixed" at bounding box center [296, 212] width 138 height 11
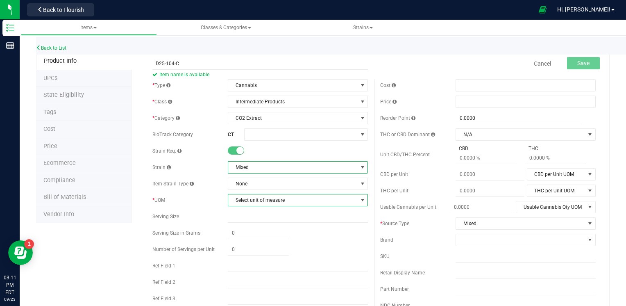
click at [248, 197] on span "Select unit of measure" at bounding box center [292, 199] width 129 height 11
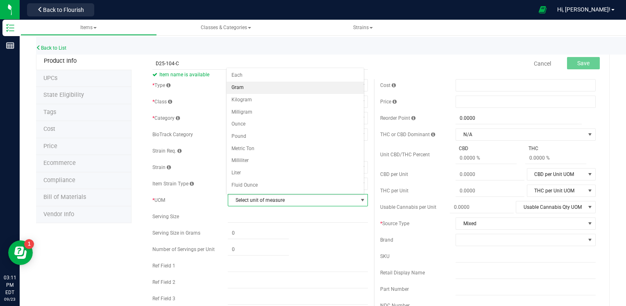
click at [246, 84] on li "Gram" at bounding box center [296, 88] width 138 height 12
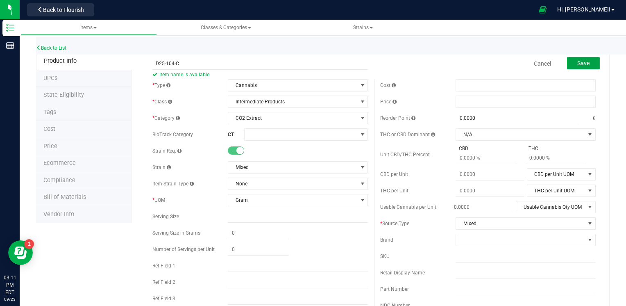
click at [578, 65] on span "Save" at bounding box center [584, 63] width 12 height 7
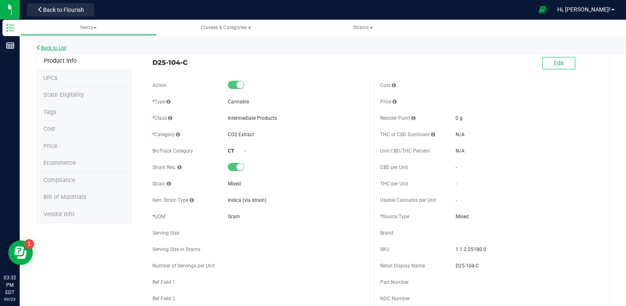
click at [59, 48] on link "Back to List" at bounding box center [51, 48] width 30 height 6
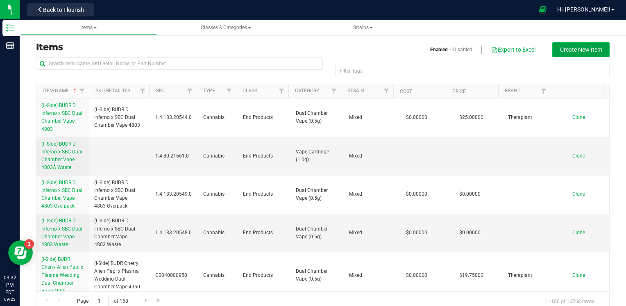
click at [587, 52] on span "Create New Item" at bounding box center [581, 49] width 42 height 7
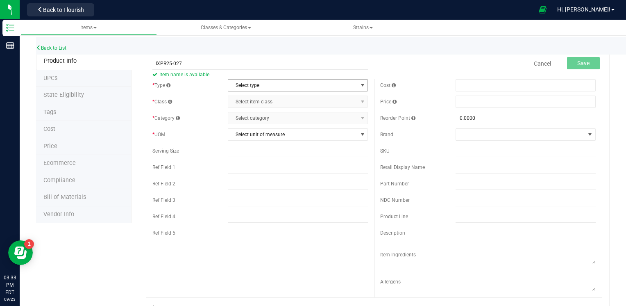
type input "IXPR25-027"
click at [352, 88] on span "Select type" at bounding box center [292, 85] width 129 height 11
click at [327, 96] on li "Cannabis" at bounding box center [296, 99] width 138 height 12
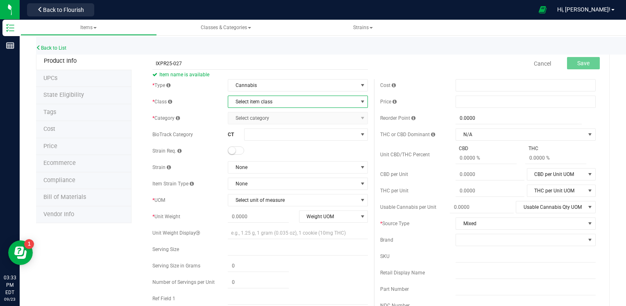
click at [312, 102] on span "Select item class" at bounding box center [292, 101] width 129 height 11
click at [264, 141] on li "Intermediate Products" at bounding box center [296, 140] width 138 height 12
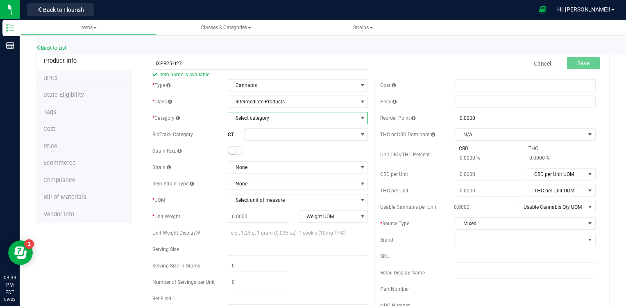
click at [266, 120] on span "Select category" at bounding box center [292, 117] width 129 height 11
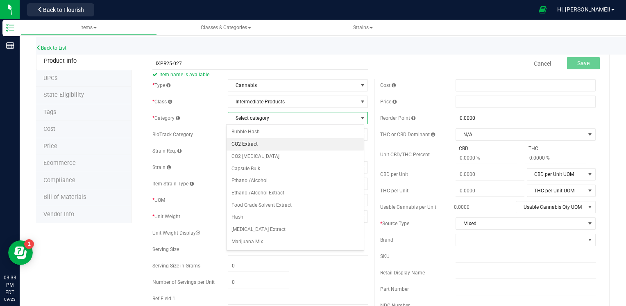
click at [246, 144] on li "CO2 Extract" at bounding box center [296, 144] width 138 height 12
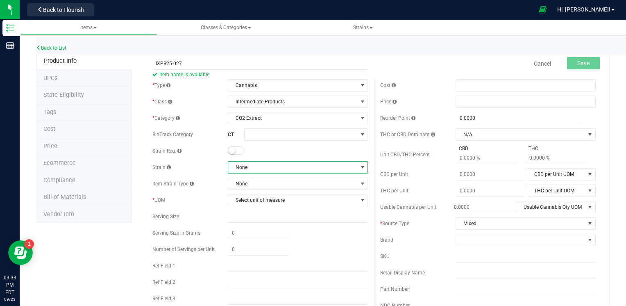
click at [263, 168] on span "None" at bounding box center [292, 167] width 129 height 11
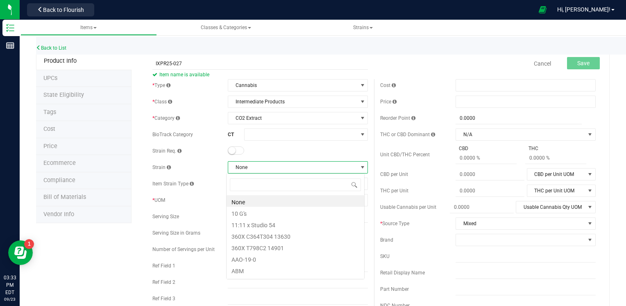
scroll to position [12, 138]
type input "MIX"
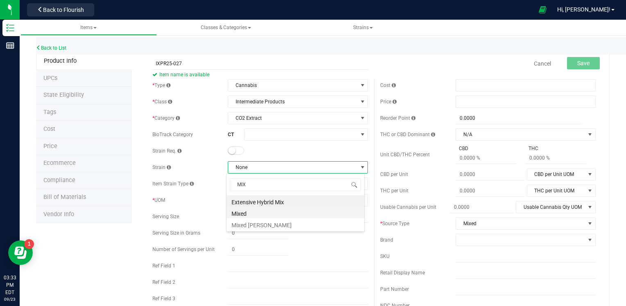
click at [256, 213] on li "Mixed" at bounding box center [296, 212] width 138 height 11
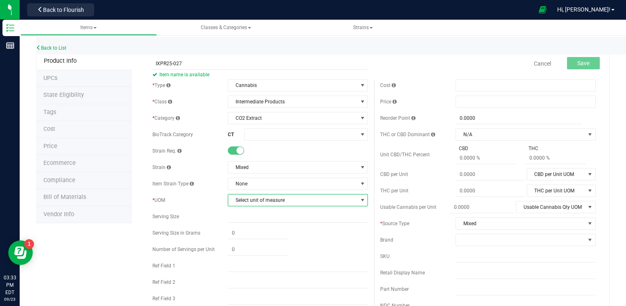
click at [253, 196] on span "Select unit of measure" at bounding box center [292, 199] width 129 height 11
click at [236, 88] on li "Gram" at bounding box center [296, 88] width 138 height 12
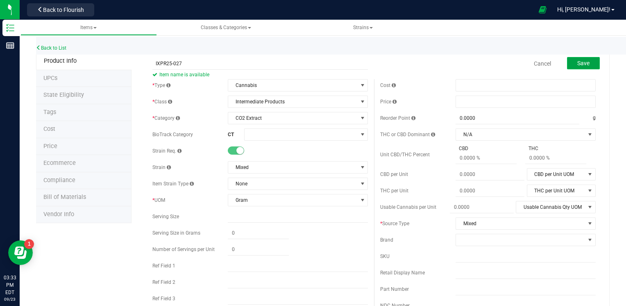
click at [578, 63] on span "Save" at bounding box center [584, 63] width 12 height 7
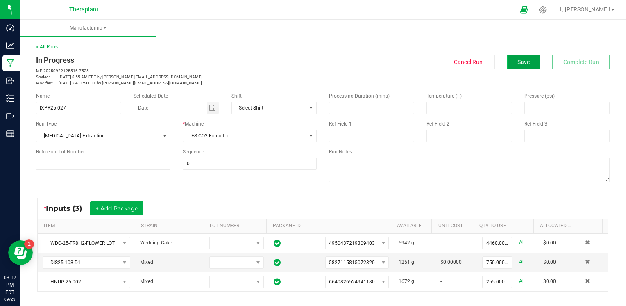
click at [509, 61] on button "Save" at bounding box center [524, 62] width 33 height 15
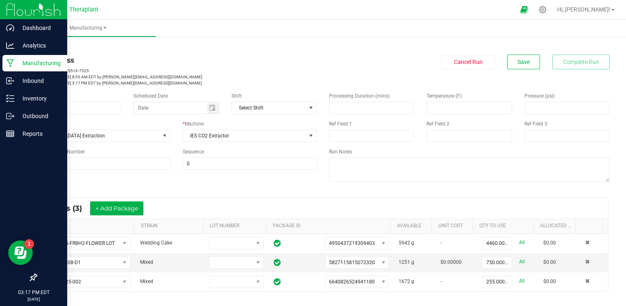
click at [22, 63] on p "Manufacturing" at bounding box center [38, 63] width 49 height 10
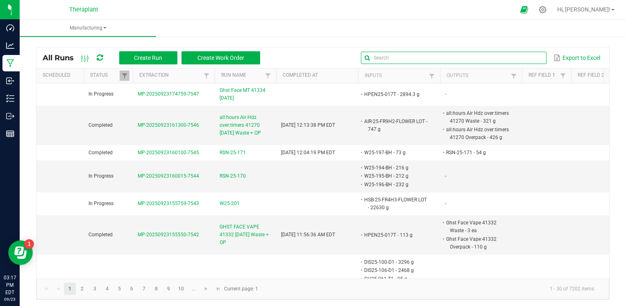
click at [534, 58] on global-search-input-ngx at bounding box center [453, 58] width 185 height 6
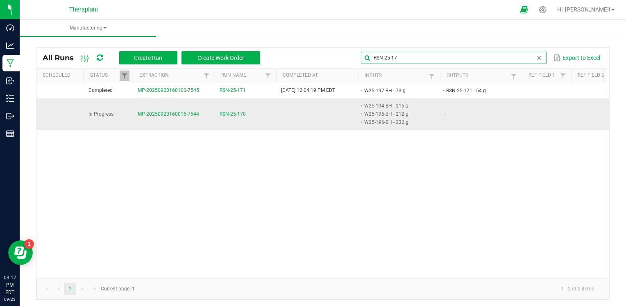
type input "RSN-25-17"
click at [240, 116] on span "RSN-25-170" at bounding box center [233, 114] width 26 height 8
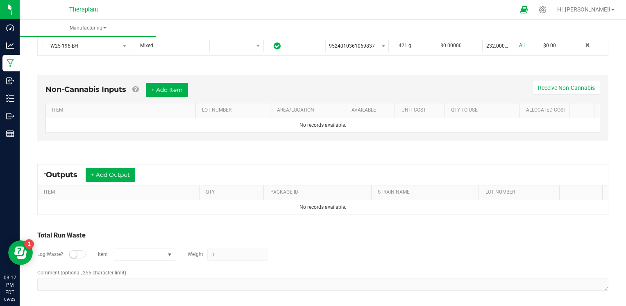
scroll to position [235, 0]
click at [132, 178] on button "+ Add Output" at bounding box center [111, 175] width 50 height 14
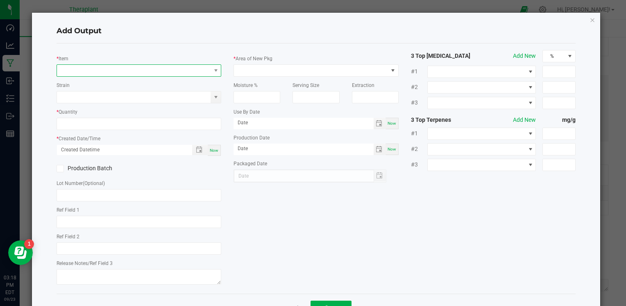
click at [169, 75] on span "NO DATA FOUND" at bounding box center [134, 70] width 154 height 11
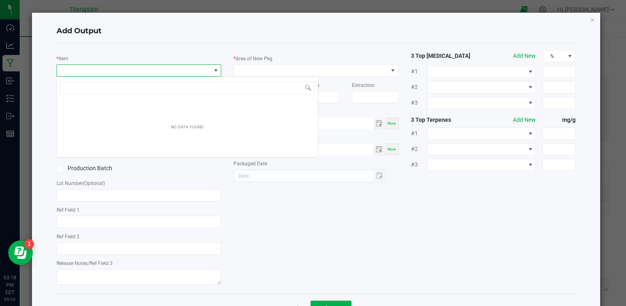
scroll to position [12, 163]
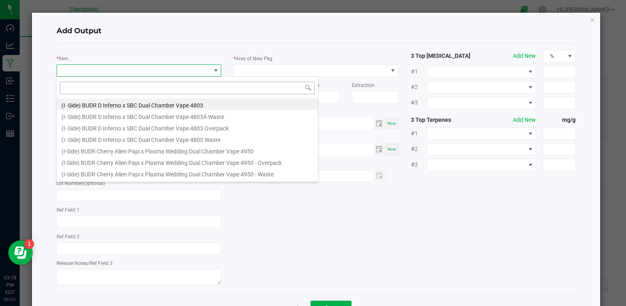
click at [175, 82] on input at bounding box center [187, 88] width 255 height 13
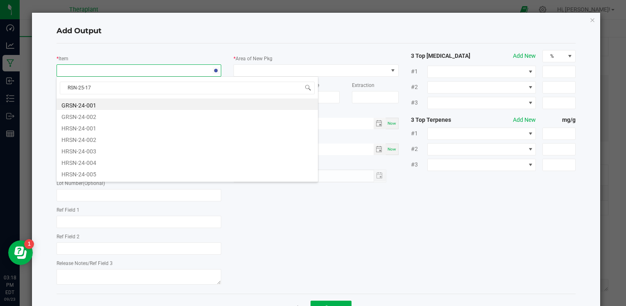
type input "RSN-25-170"
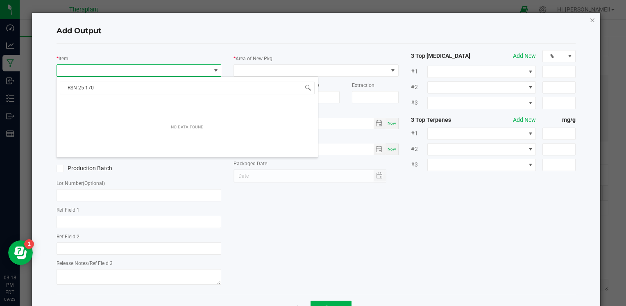
click at [590, 20] on icon "button" at bounding box center [593, 20] width 6 height 10
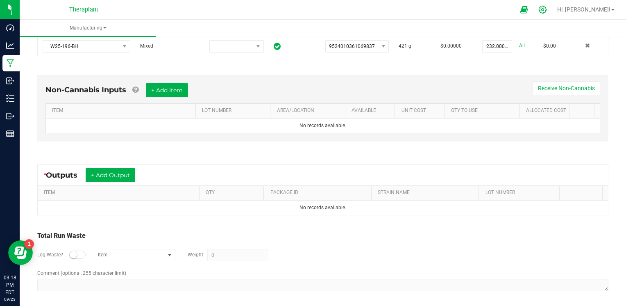
click at [547, 12] on icon at bounding box center [543, 10] width 8 height 8
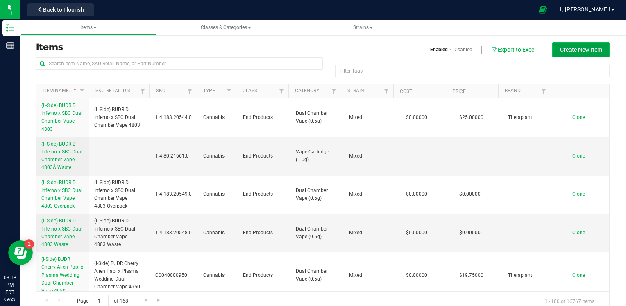
click at [599, 50] on button "Create New Item" at bounding box center [581, 49] width 57 height 15
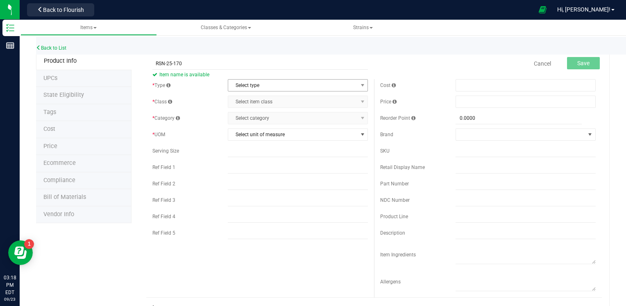
type input "RSN-25-170"
click at [273, 87] on span "Select type" at bounding box center [292, 85] width 129 height 11
click at [263, 100] on li "Cannabis" at bounding box center [296, 99] width 138 height 12
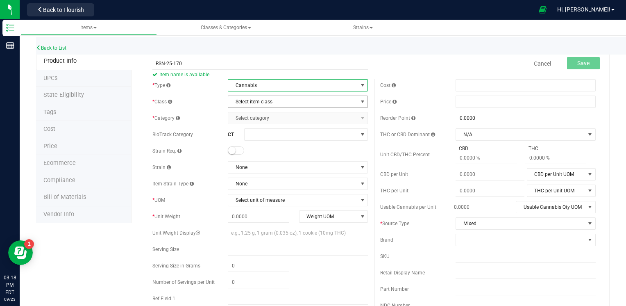
click at [264, 101] on span "Select item class" at bounding box center [292, 101] width 129 height 11
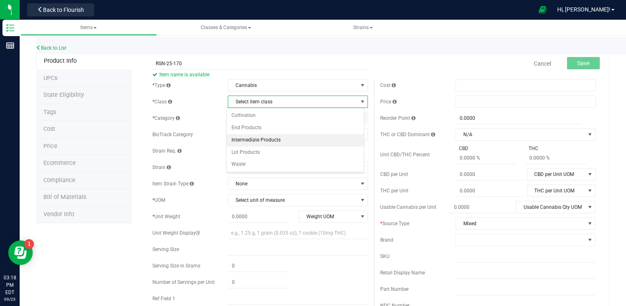
click at [263, 138] on li "Intermediate Products" at bounding box center [296, 140] width 138 height 12
click at [284, 118] on span "Select category" at bounding box center [292, 117] width 129 height 11
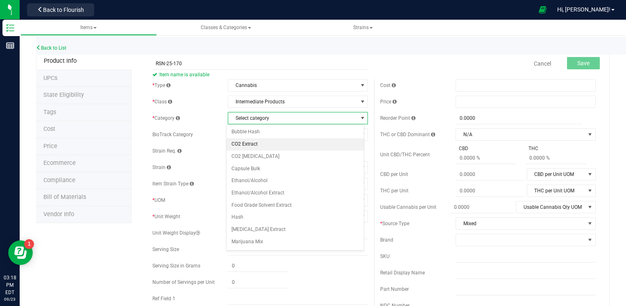
click at [269, 147] on li "CO2 Extract" at bounding box center [296, 144] width 138 height 12
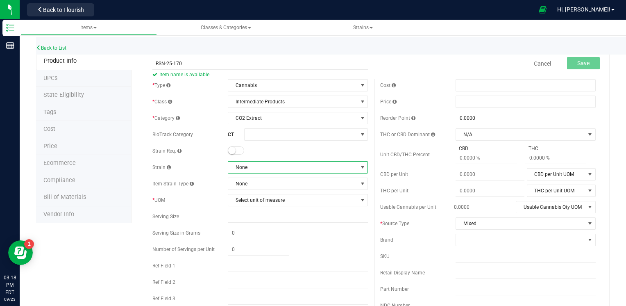
click at [269, 166] on span "None" at bounding box center [292, 167] width 129 height 11
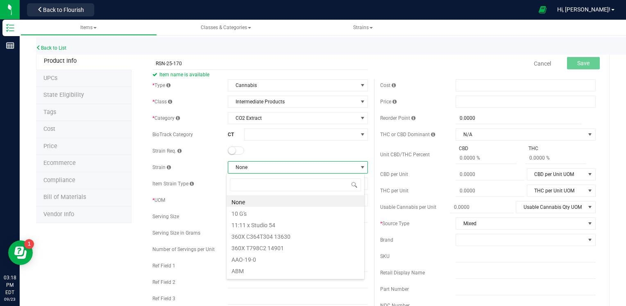
scroll to position [12, 138]
type input "MIXED"
click at [241, 200] on li "Mixed" at bounding box center [296, 200] width 138 height 11
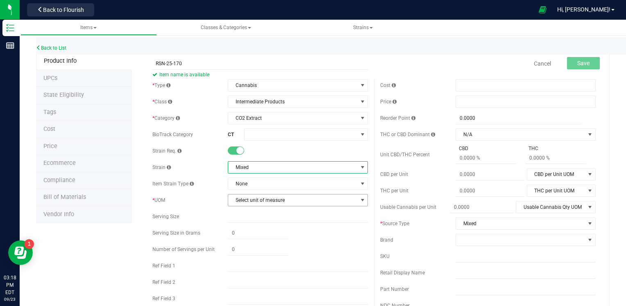
click at [255, 201] on span "Select unit of measure" at bounding box center [292, 199] width 129 height 11
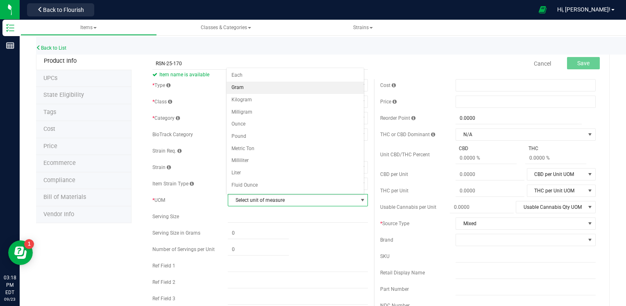
click at [291, 89] on li "Gram" at bounding box center [296, 88] width 138 height 12
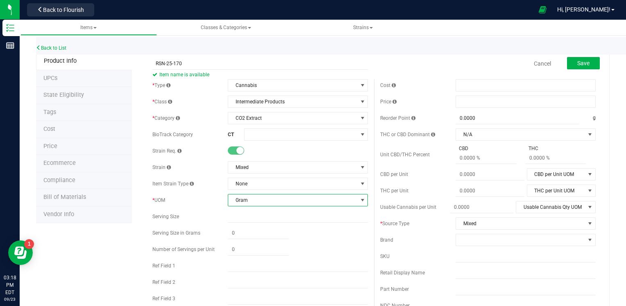
click at [382, 66] on div "Cancel Save" at bounding box center [488, 63] width 228 height 20
click at [578, 60] on span "Save" at bounding box center [584, 63] width 12 height 7
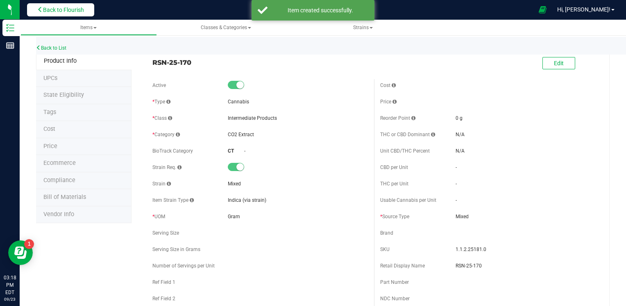
click at [88, 10] on button "Back to Flourish" at bounding box center [60, 9] width 67 height 13
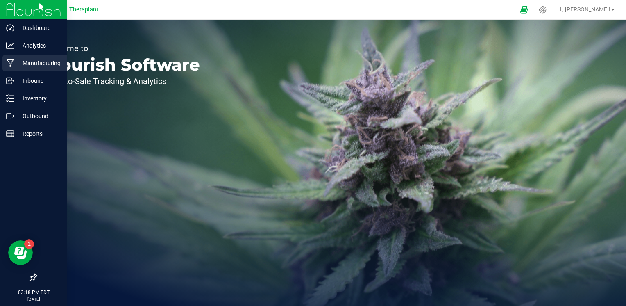
click at [36, 59] on p "Manufacturing" at bounding box center [38, 63] width 49 height 10
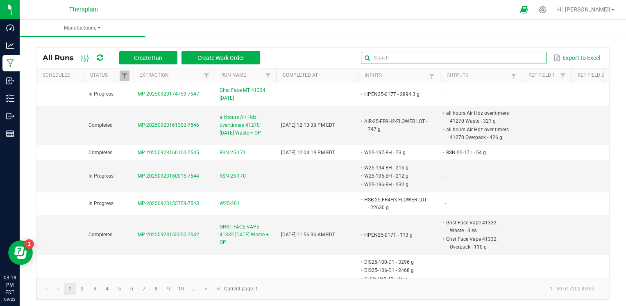
click at [520, 57] on input "text" at bounding box center [453, 58] width 185 height 12
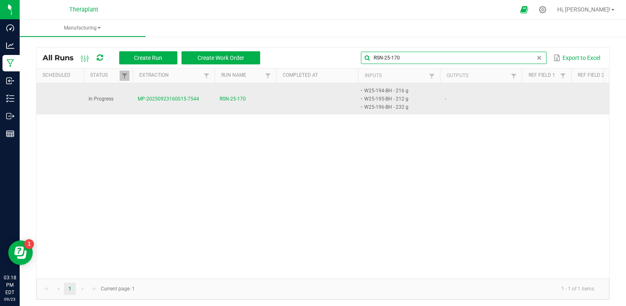
type input "RSN-25-170"
click at [239, 95] on span "RSN-25-170" at bounding box center [233, 99] width 26 height 8
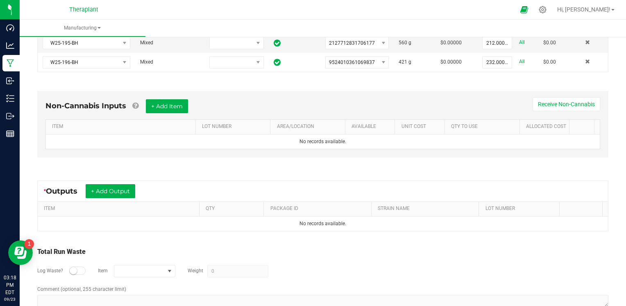
scroll to position [220, 0]
click at [130, 186] on button "+ Add Output" at bounding box center [111, 191] width 50 height 14
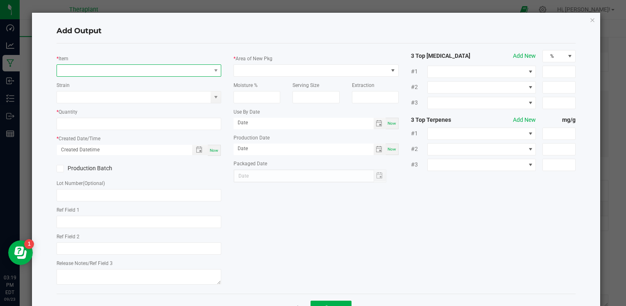
click at [150, 72] on span "NO DATA FOUND" at bounding box center [134, 70] width 154 height 11
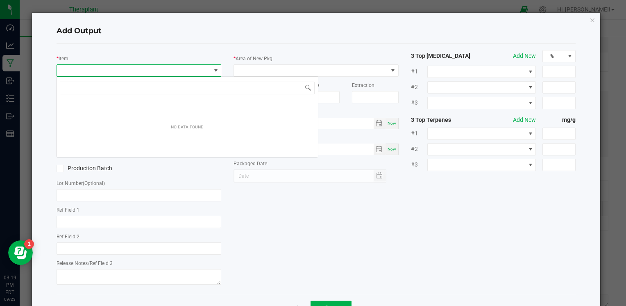
scroll to position [12, 163]
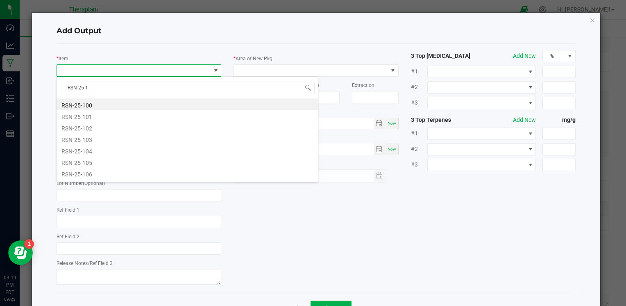
type input "RSN-25-17"
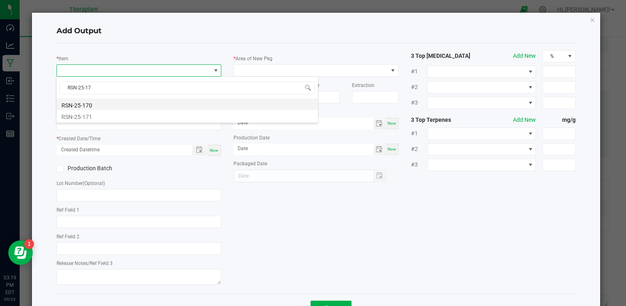
click at [100, 104] on li "RSN-25-170" at bounding box center [188, 103] width 262 height 11
type input "0.0000 g"
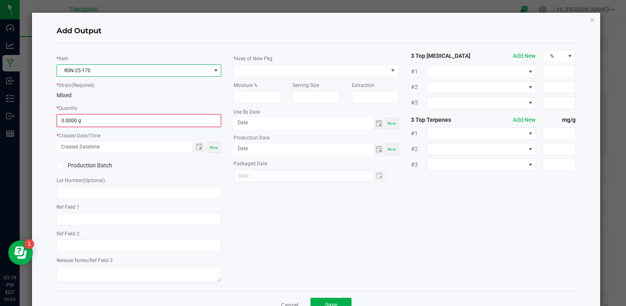
click at [213, 146] on span "Now" at bounding box center [214, 147] width 9 height 5
type input "[DATE] 3:19 PM"
type input "[DATE]"
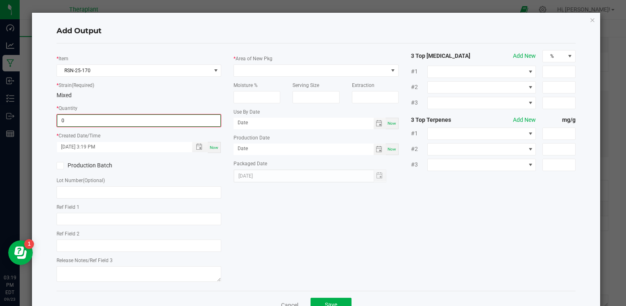
click at [77, 126] on input "0" at bounding box center [138, 120] width 163 height 11
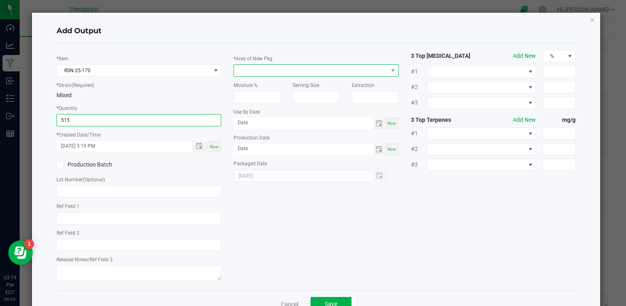
type input "515.0000 g"
click at [291, 69] on span at bounding box center [311, 70] width 154 height 11
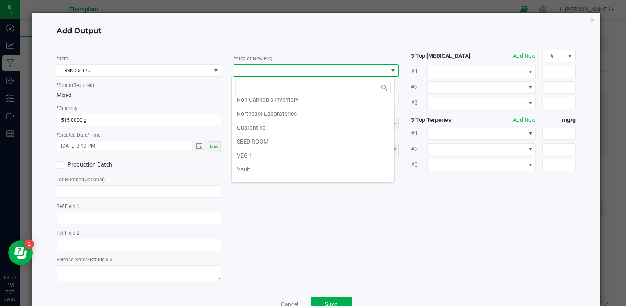
scroll to position [152, 0]
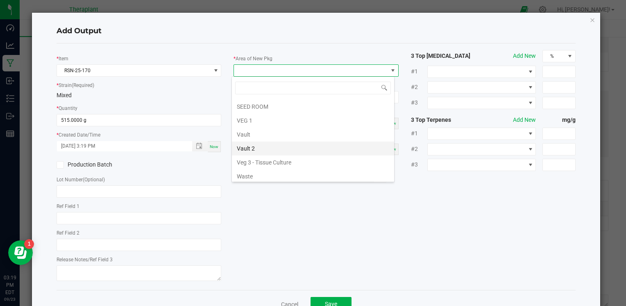
click at [270, 147] on li "Vault 2" at bounding box center [313, 148] width 162 height 14
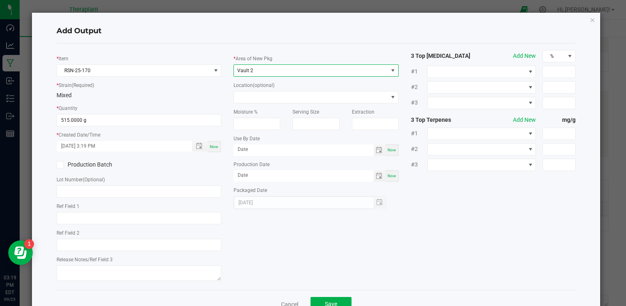
click at [294, 227] on div "* Item RSN-25-170 * Strain (Required) Mixed * Quantity 515.0000 g * Created Dat…" at bounding box center [316, 166] width 532 height 233
click at [339, 301] on button "Save" at bounding box center [331, 304] width 41 height 15
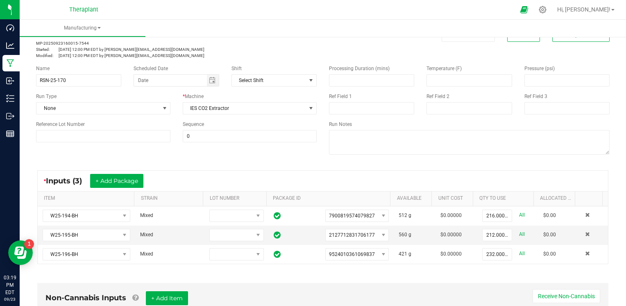
scroll to position [0, 0]
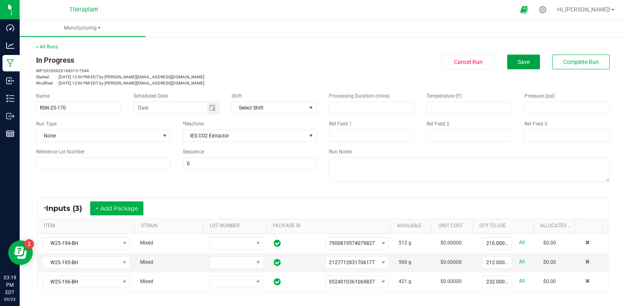
click at [525, 60] on button "Save" at bounding box center [524, 62] width 33 height 15
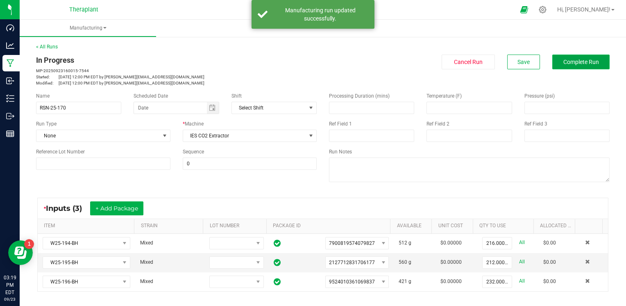
click at [593, 64] on button "Complete Run" at bounding box center [581, 62] width 57 height 15
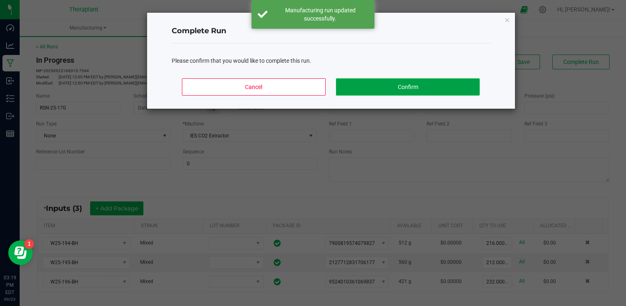
click at [420, 89] on button "Confirm" at bounding box center [407, 86] width 143 height 17
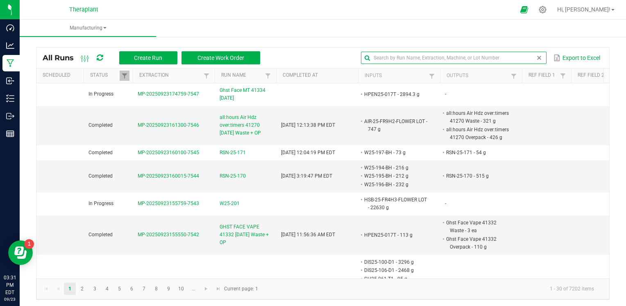
click at [517, 60] on input "text" at bounding box center [453, 58] width 185 height 12
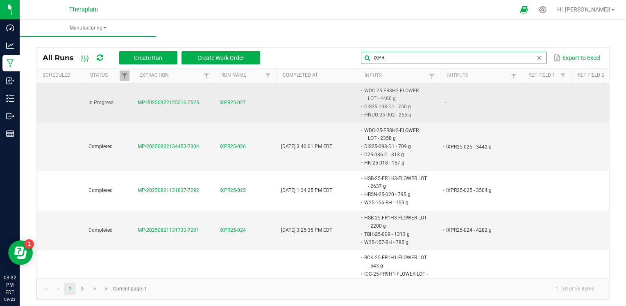
type input "IXPR"
click at [221, 102] on span "IXPR25-027" at bounding box center [233, 103] width 26 height 8
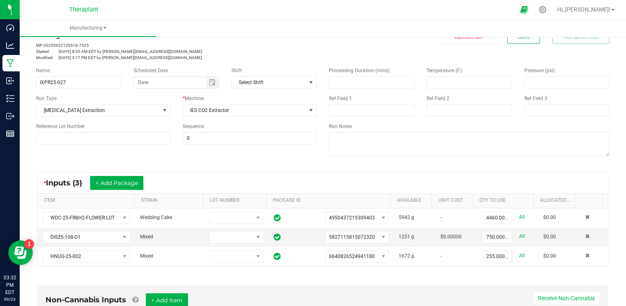
scroll to position [26, 0]
click at [123, 183] on button "+ Add Package" at bounding box center [116, 182] width 53 height 14
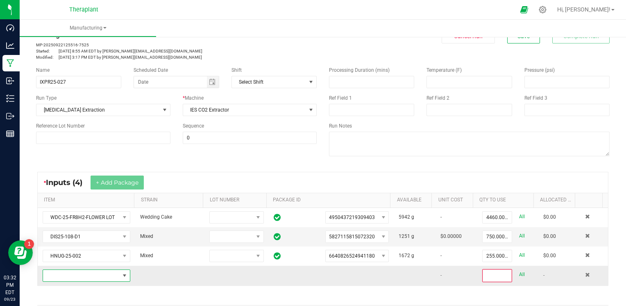
click at [85, 278] on span "NO DATA FOUND" at bounding box center [81, 275] width 77 height 11
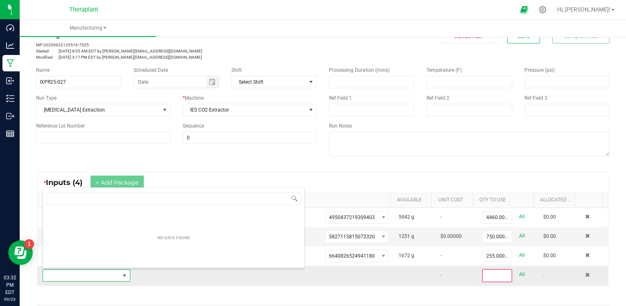
scroll to position [12, 84]
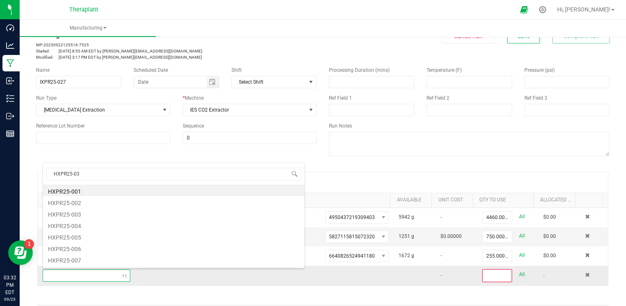
type input "HXPR25-034"
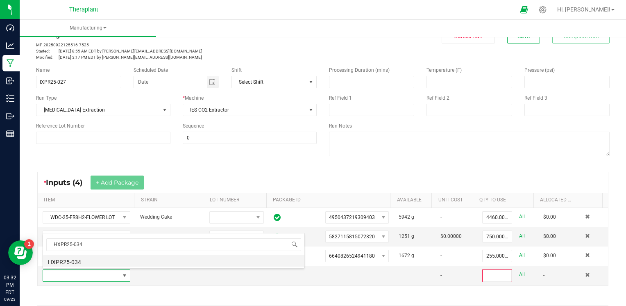
click at [88, 263] on li "HXPR25-034" at bounding box center [174, 260] width 262 height 11
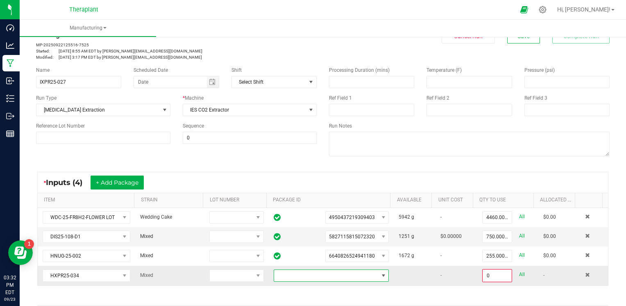
click at [338, 270] on span at bounding box center [326, 275] width 105 height 11
click at [338, 260] on li "9577460105843839" at bounding box center [325, 260] width 112 height 14
click at [519, 272] on link "All" at bounding box center [522, 274] width 6 height 11
type input "1705.0000 g"
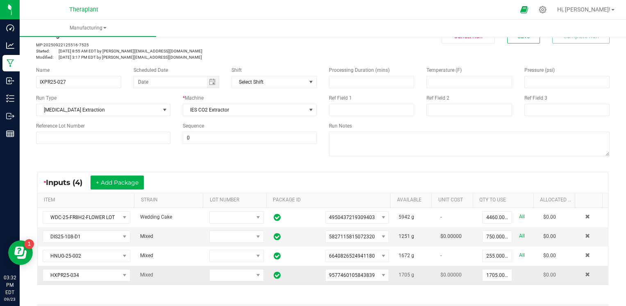
scroll to position [0, 0]
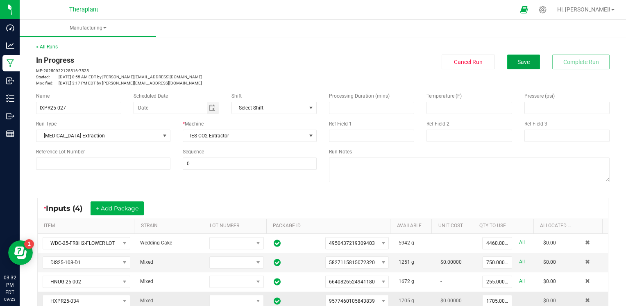
click at [510, 62] on button "Save" at bounding box center [524, 62] width 33 height 15
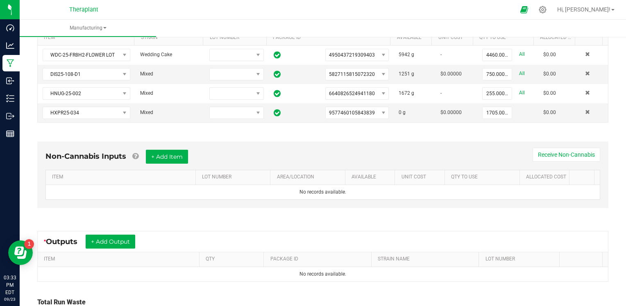
scroll to position [191, 0]
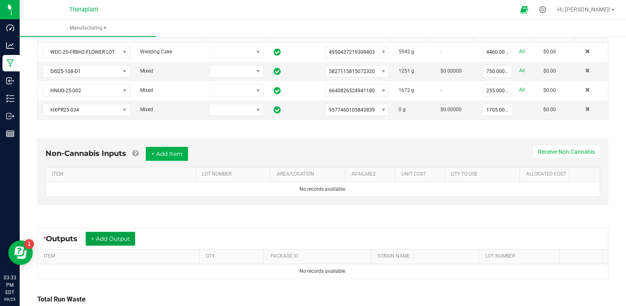
click at [113, 234] on button "+ Add Output" at bounding box center [111, 239] width 50 height 14
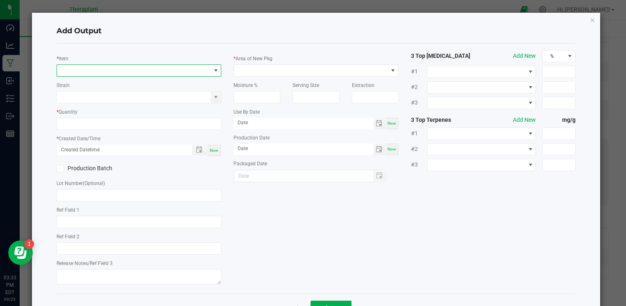
click at [125, 70] on span "NO DATA FOUND" at bounding box center [134, 70] width 154 height 11
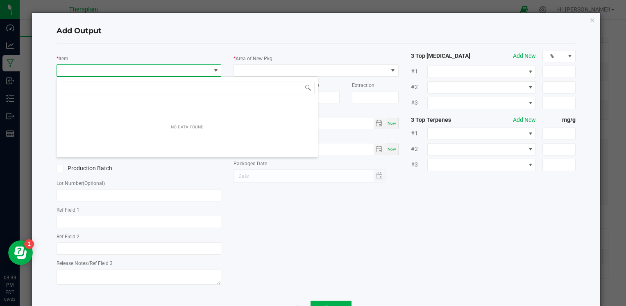
scroll to position [12, 163]
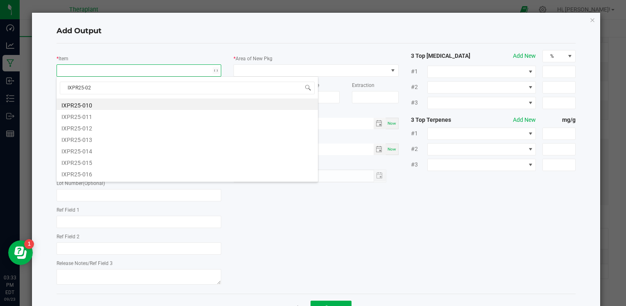
type input "IXPR25-027"
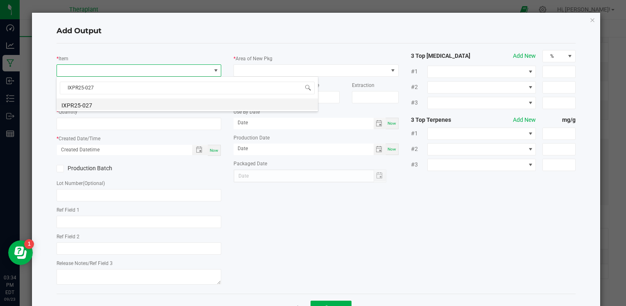
click at [94, 107] on li "IXPR25-027" at bounding box center [188, 103] width 262 height 11
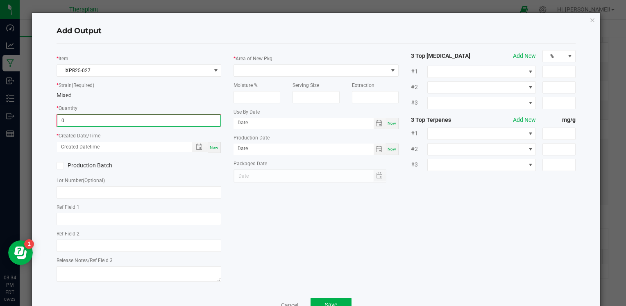
click at [90, 121] on input "0" at bounding box center [138, 120] width 163 height 11
type input "5121.0000 g"
click at [212, 147] on span "Now" at bounding box center [214, 146] width 9 height 5
type input "[DATE] 3:34 PM"
type input "[DATE]"
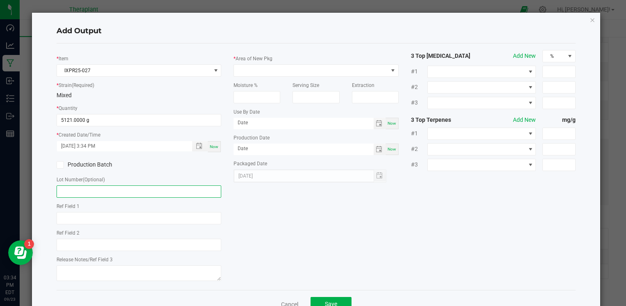
click at [131, 193] on input "text" at bounding box center [139, 191] width 165 height 12
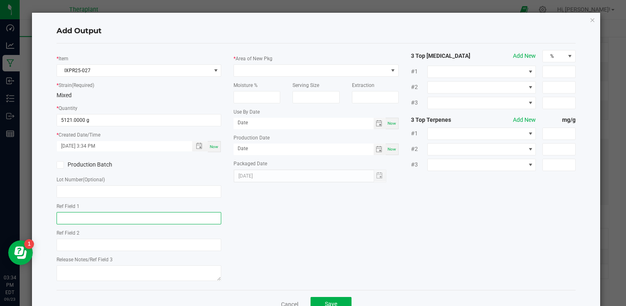
click at [118, 218] on input "text" at bounding box center [139, 218] width 165 height 12
click at [59, 218] on input "GGH x WDC)" at bounding box center [139, 218] width 165 height 12
click at [93, 219] on input "GGH x WDC)" at bounding box center [139, 218] width 165 height 12
type input "GGH x WDC Shatter infused"
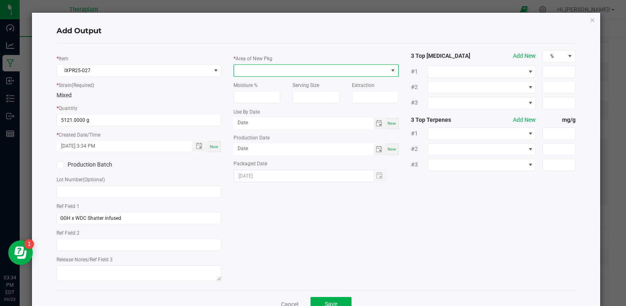
click at [263, 71] on span at bounding box center [311, 70] width 154 height 11
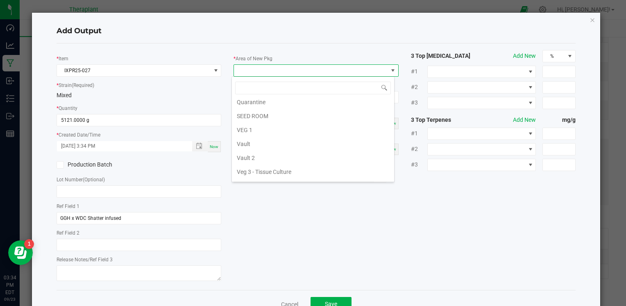
scroll to position [152, 0]
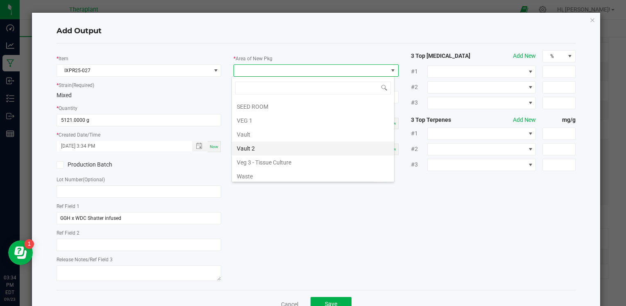
click at [251, 149] on li "Vault 2" at bounding box center [313, 148] width 162 height 14
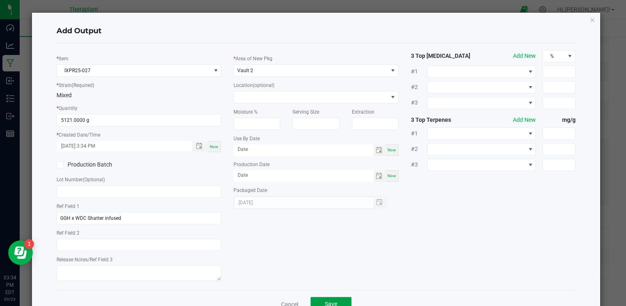
click at [322, 300] on button "Save" at bounding box center [331, 304] width 41 height 15
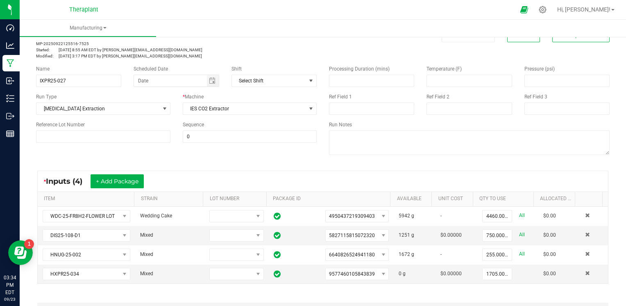
scroll to position [0, 0]
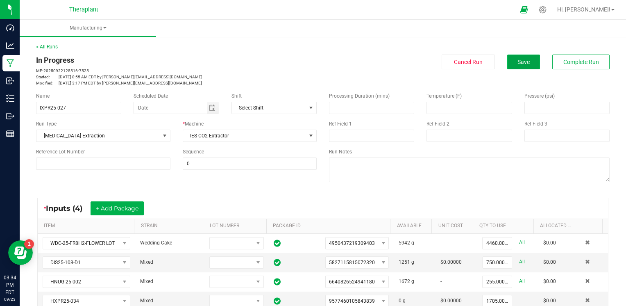
click at [526, 62] on button "Save" at bounding box center [524, 62] width 33 height 15
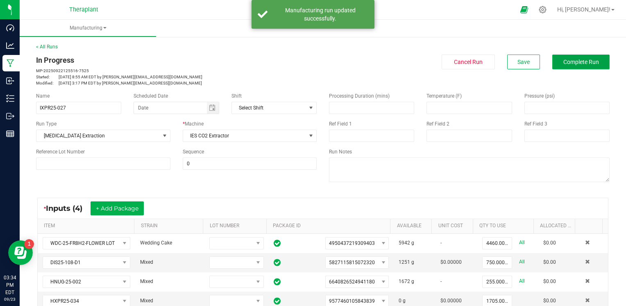
click at [565, 60] on span "Complete Run" at bounding box center [582, 62] width 36 height 7
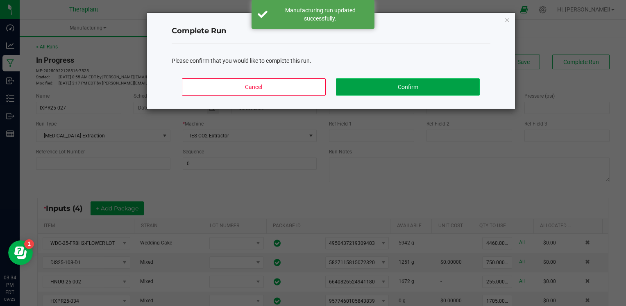
click at [456, 91] on button "Confirm" at bounding box center [407, 86] width 143 height 17
